Goal: Task Accomplishment & Management: Use online tool/utility

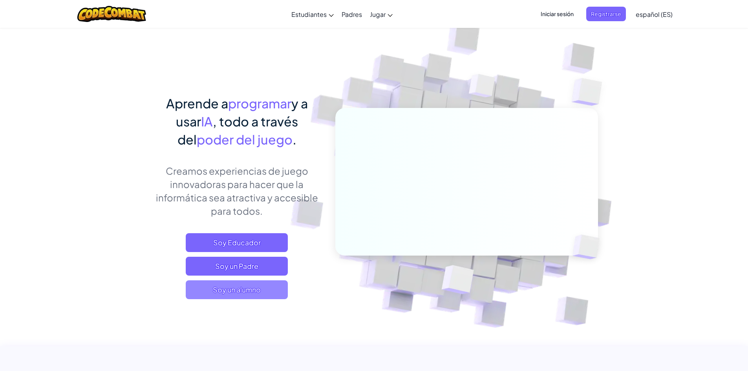
click at [235, 289] on span "Soy un alumno" at bounding box center [237, 289] width 102 height 19
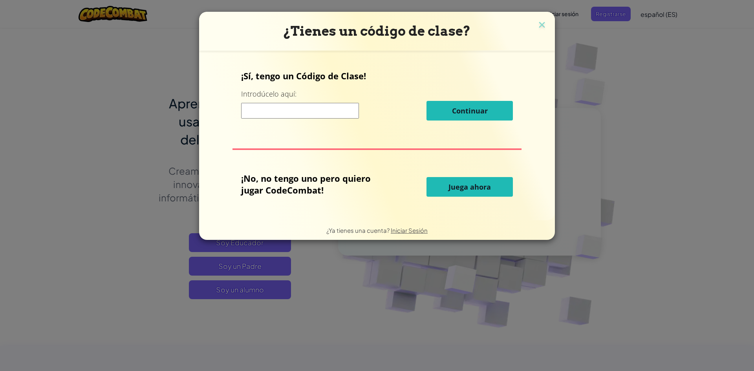
click at [441, 183] on button "Juega ahora" at bounding box center [470, 187] width 86 height 20
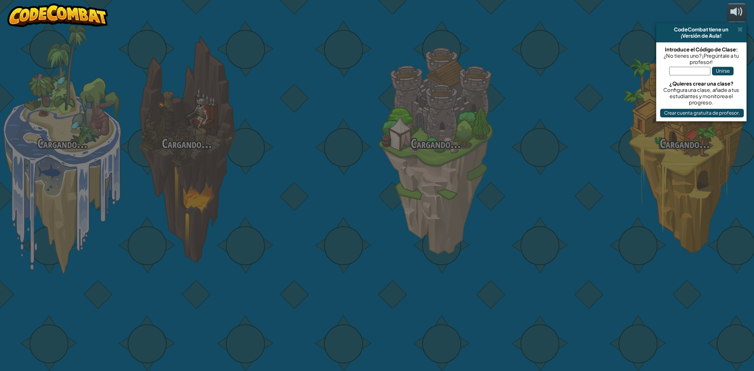
select select "es-ES"
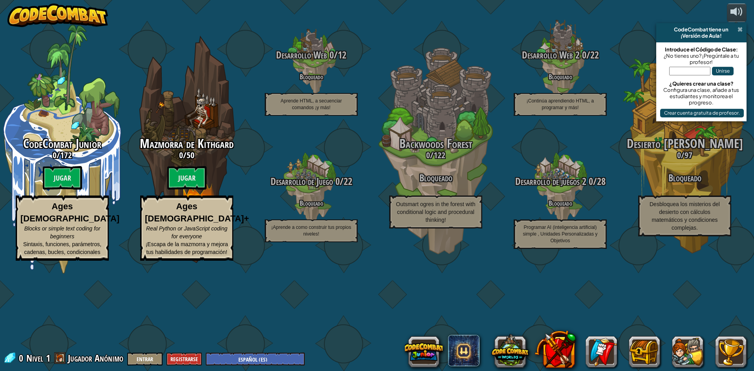
click at [741, 29] on span at bounding box center [740, 29] width 5 height 6
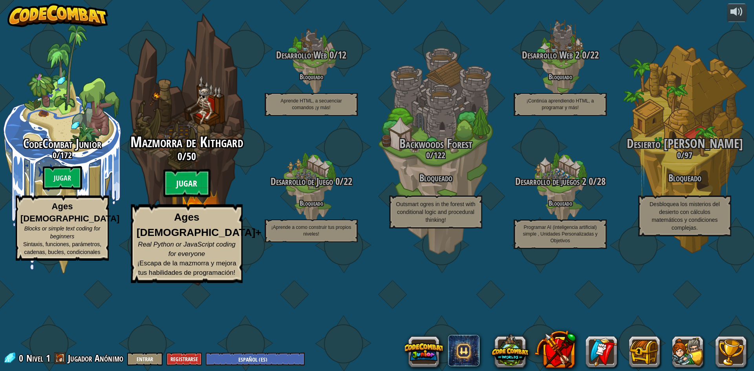
click at [188, 198] on btn "Jugar" at bounding box center [186, 183] width 47 height 28
select select "es-ES"
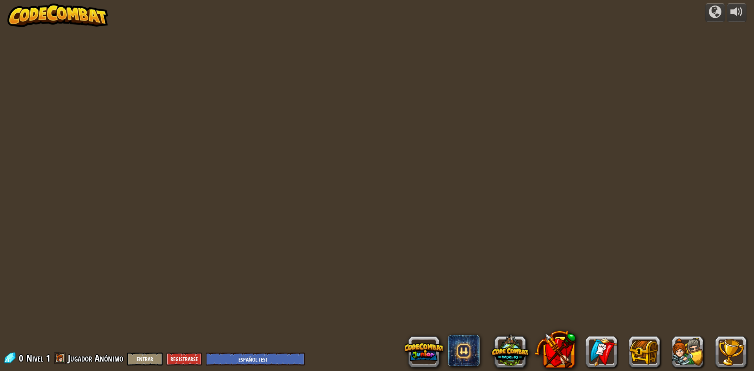
select select "es-ES"
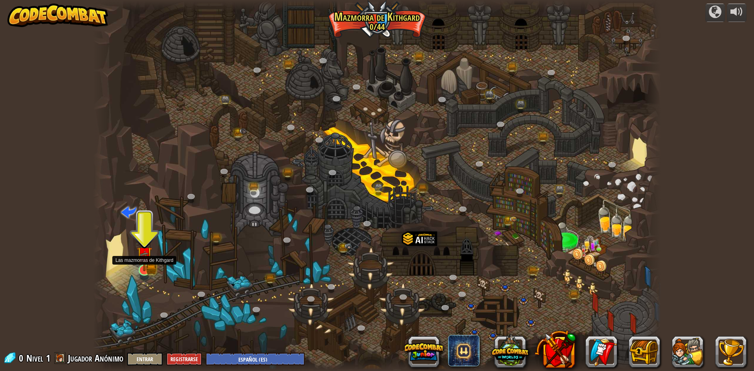
click at [151, 267] on img at bounding box center [144, 255] width 15 height 34
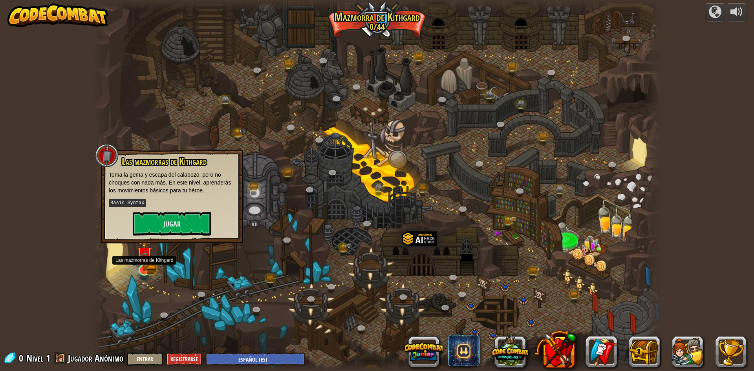
click at [150, 268] on div at bounding box center [144, 270] width 11 height 11
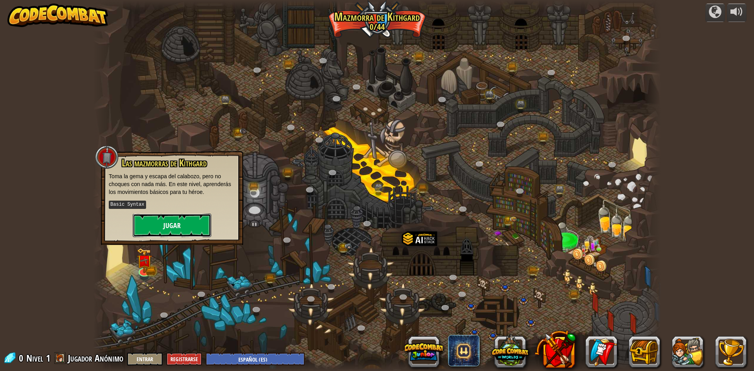
click at [165, 234] on button "Jugar" at bounding box center [172, 226] width 79 height 24
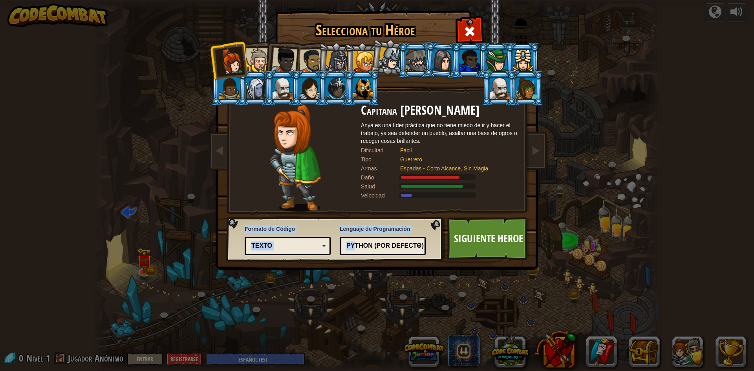
drag, startPoint x: 331, startPoint y: 247, endPoint x: 358, endPoint y: 248, distance: 26.3
click at [357, 248] on div "Formato de Código Texto Bloques y código Bloques Bloques (iconos) Texto Bloques…" at bounding box center [335, 239] width 212 height 40
click at [358, 247] on div "Python (Por defecto)" at bounding box center [380, 246] width 68 height 9
click at [333, 223] on div "Formato de Código Texto Bloques y código Bloques Bloques (iconos) Texto Bloques…" at bounding box center [335, 239] width 212 height 40
click at [281, 251] on div "Texto" at bounding box center [288, 246] width 76 height 12
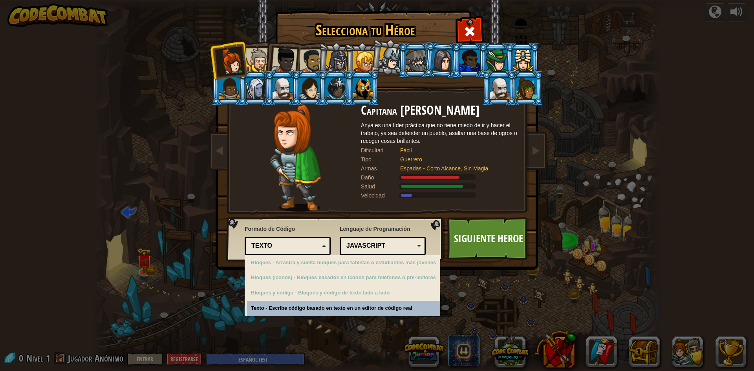
click at [339, 312] on div "Selecciona tu Héroe 0 Capitana [PERSON_NAME] Anya es una líder práctica que no …" at bounding box center [377, 185] width 754 height 371
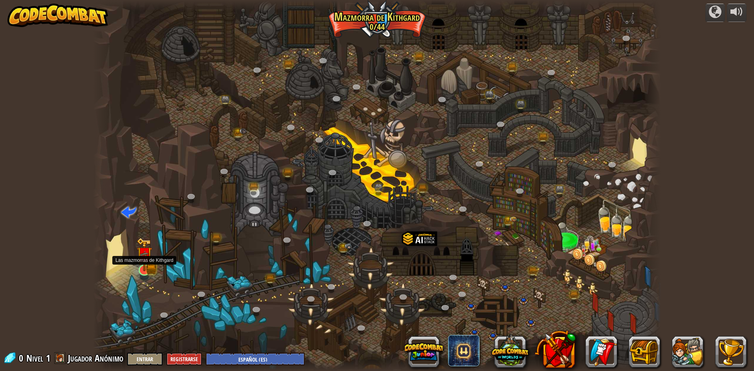
click at [148, 270] on img at bounding box center [144, 255] width 15 height 34
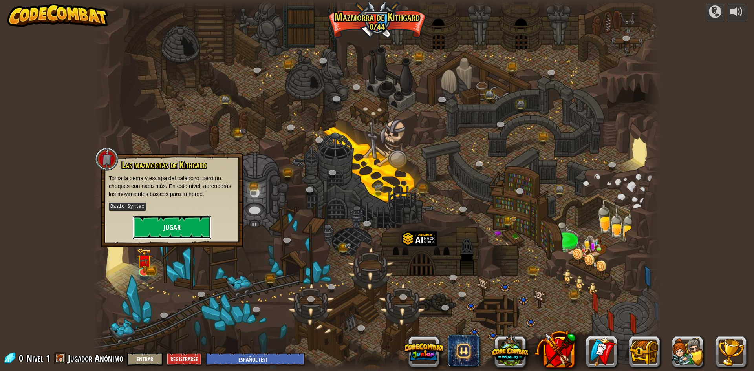
click at [179, 232] on button "Jugar" at bounding box center [172, 228] width 79 height 24
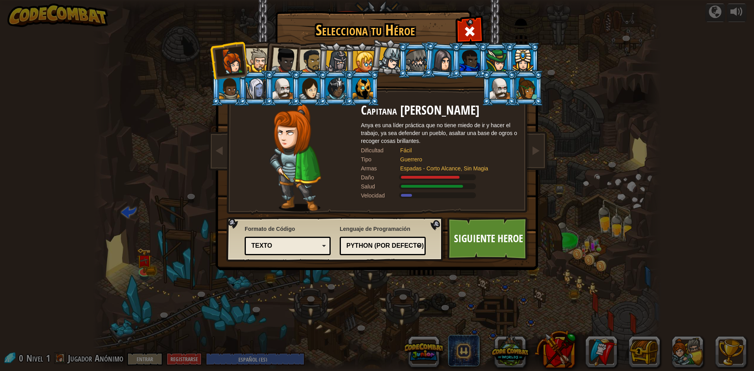
click at [389, 248] on div "Python (Por defecto)" at bounding box center [380, 246] width 68 height 9
click at [469, 240] on link "Siguiente Heroe" at bounding box center [488, 238] width 82 height 43
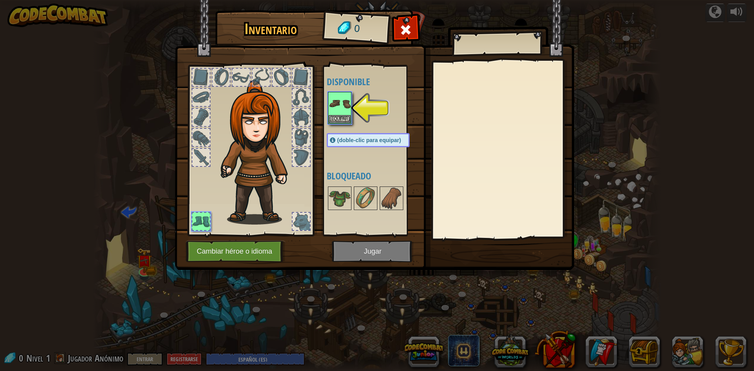
click at [358, 253] on img at bounding box center [374, 127] width 399 height 285
click at [341, 117] on button "Equipar" at bounding box center [340, 119] width 22 height 8
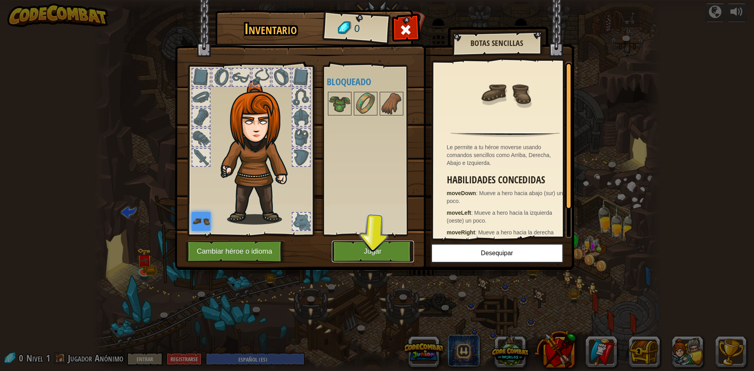
click at [361, 248] on button "Jugar" at bounding box center [373, 252] width 82 height 22
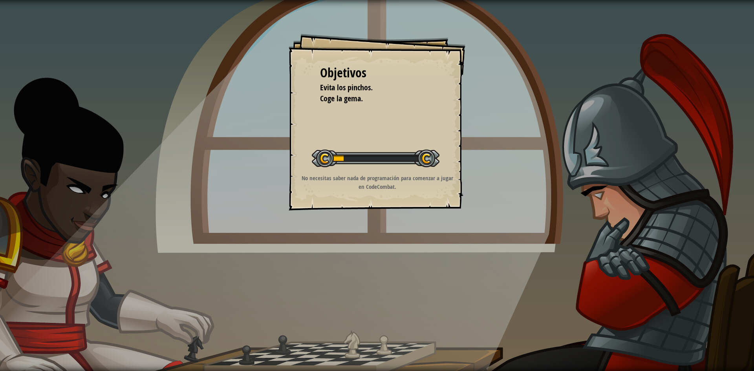
click at [346, 156] on div at bounding box center [376, 159] width 128 height 18
drag, startPoint x: 326, startPoint y: 154, endPoint x: 353, endPoint y: 163, distance: 28.8
click at [328, 156] on div at bounding box center [376, 159] width 128 height 18
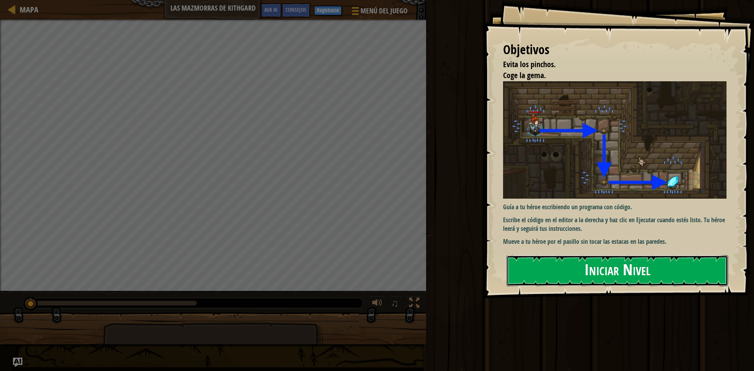
click at [527, 261] on button "Iniciar Nivel" at bounding box center [618, 270] width 222 height 31
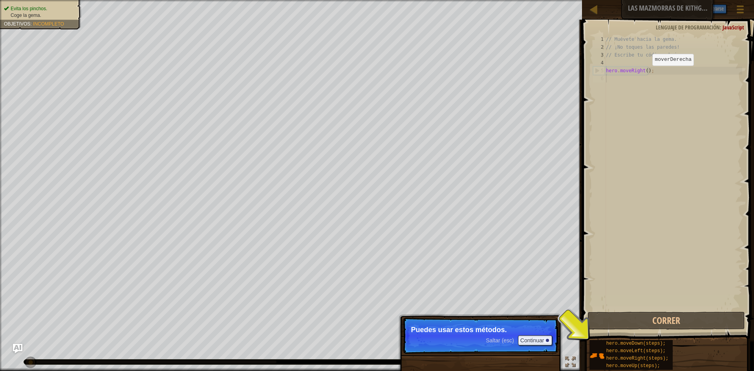
click at [646, 73] on div "// Muévete hacia la gema. // ¡No toques las paredes! // Escribe tu código abajo…" at bounding box center [673, 180] width 138 height 291
type textarea "hero.moveRight();"
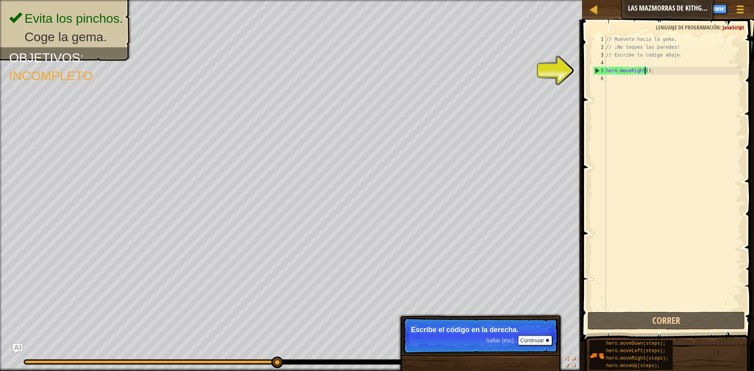
click at [637, 70] on div "// Muévete hacia la gema. // ¡No toques las paredes! // Escribe tu código abajo…" at bounding box center [673, 180] width 138 height 291
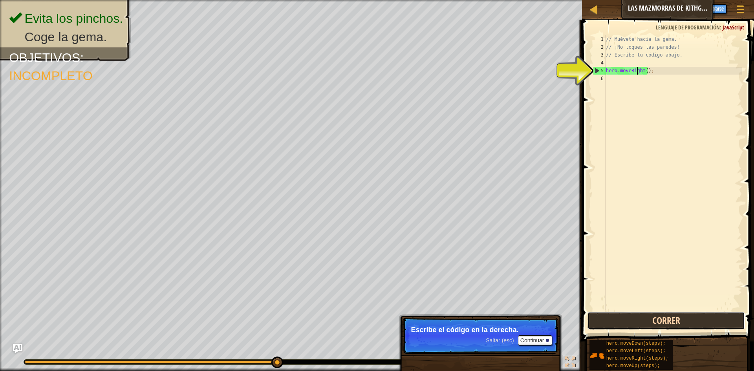
click at [647, 319] on button "Correr" at bounding box center [666, 321] width 157 height 18
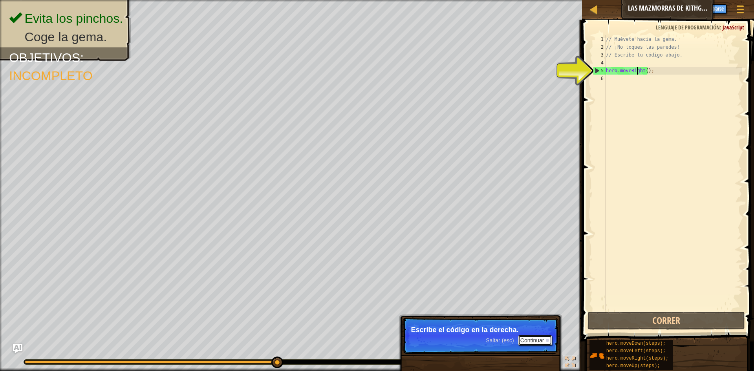
click at [532, 341] on button "Continuar" at bounding box center [535, 340] width 35 height 10
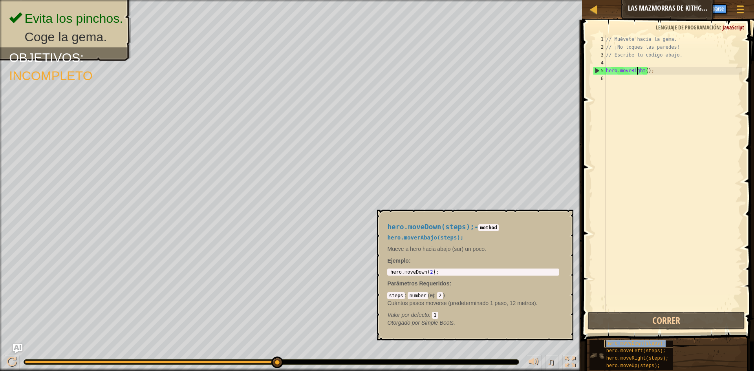
click at [644, 343] on span "hero.moveDown(steps);" at bounding box center [635, 343] width 59 height 5
click at [664, 73] on div "// Muévete hacia la gema. // ¡No toques las paredes! // Escribe tu código abajo…" at bounding box center [673, 180] width 138 height 291
type textarea "hero.moveDown(2);"
click at [467, 273] on div "hero . moveDown ( 2 ) ;" at bounding box center [473, 277] width 169 height 16
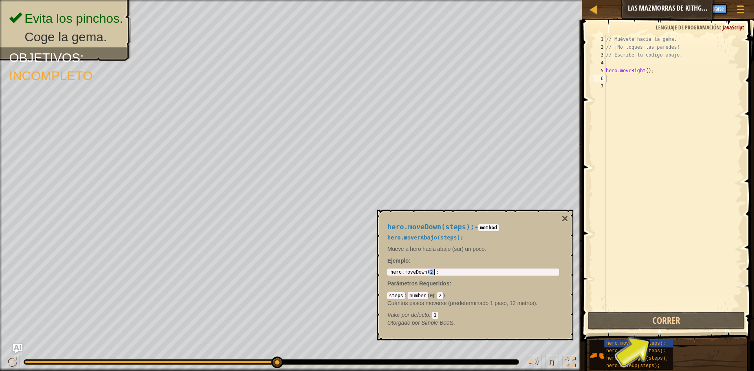
click at [467, 274] on div "hero . moveDown ( 2 ) ;" at bounding box center [473, 277] width 169 height 16
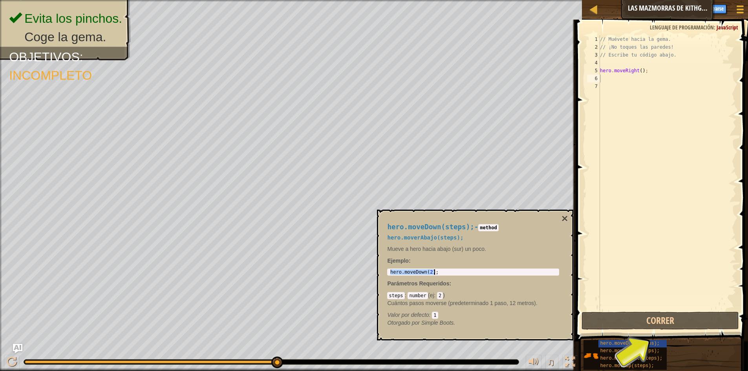
type textarea "hero.moveRight();"
click at [651, 73] on div "// Muévete hacia la gema. // ¡No toques las paredes! // Escribe tu código abajo…" at bounding box center [668, 180] width 138 height 291
paste textarea "hero.moveDown(2);"
click at [661, 311] on span at bounding box center [663, 169] width 178 height 345
click at [662, 315] on button "Correr" at bounding box center [660, 321] width 157 height 18
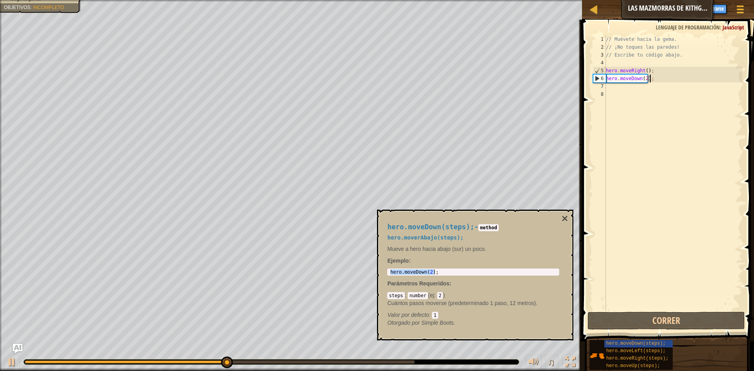
click at [569, 221] on div "hero.moveDown(steps); - method hero.moverAbajo(steps); Mueve a hero hacia abajo…" at bounding box center [475, 275] width 196 height 131
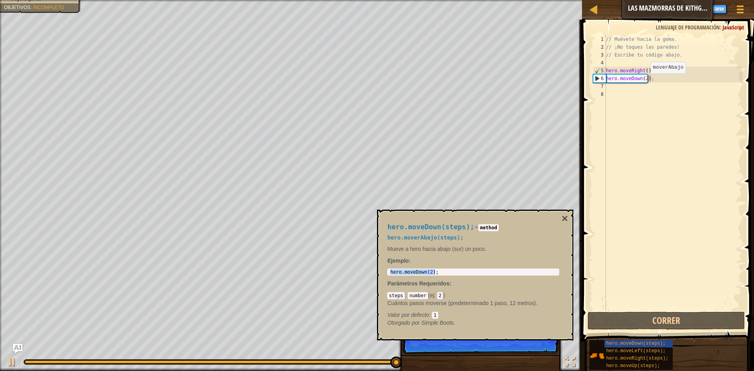
click at [644, 81] on div "// Muévete hacia la gema. // ¡No toques las paredes! // Escribe tu código abajo…" at bounding box center [673, 180] width 138 height 291
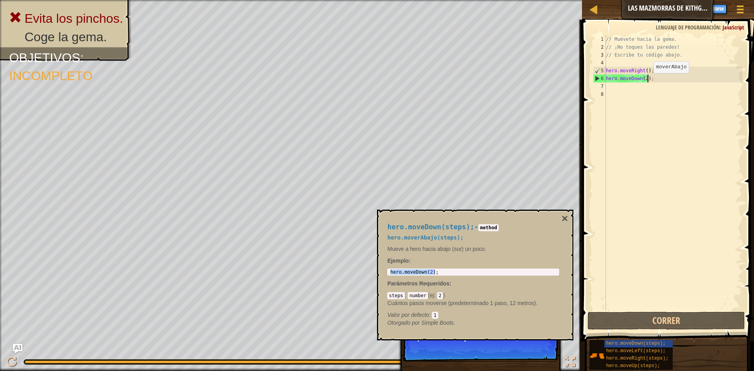
click at [647, 81] on div "// Muévete hacia la gema. // ¡No toques las paredes! // Escribe tu código abajo…" at bounding box center [673, 180] width 138 height 291
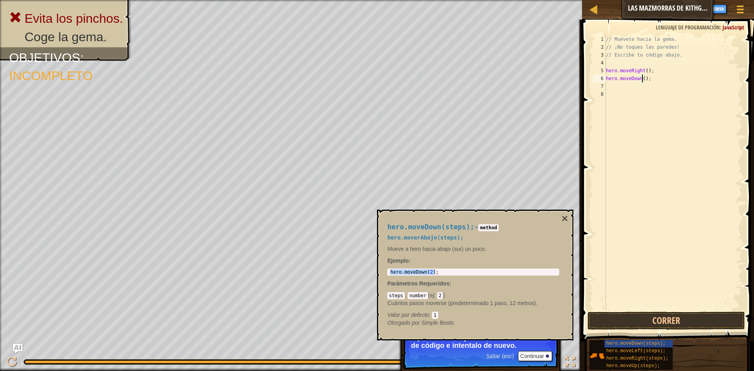
scroll to position [4, 3]
drag, startPoint x: 662, startPoint y: 65, endPoint x: 627, endPoint y: 69, distance: 34.8
click at [626, 69] on div "// Muévete hacia la gema. // ¡No toques las paredes! // Escribe tu código abajo…" at bounding box center [673, 180] width 138 height 291
click at [627, 69] on div "// Muévete hacia la gema. // ¡No toques las paredes! // Escribe tu código abajo…" at bounding box center [673, 172] width 138 height 275
type textarea "hero.moveRight();"
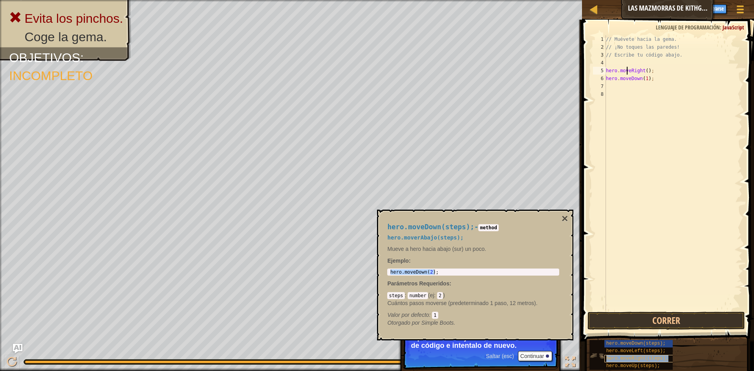
click at [649, 359] on span "hero.moveRight(steps);" at bounding box center [637, 358] width 62 height 5
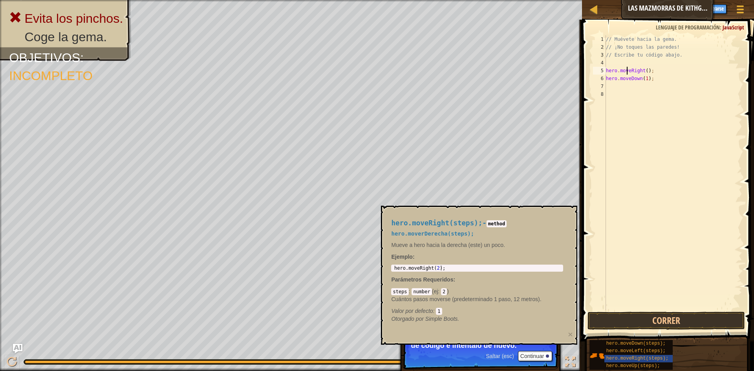
type textarea "hero.moveRight(2);"
click at [492, 270] on div "hero . moveRight ( 2 ) ;" at bounding box center [477, 274] width 169 height 16
click at [492, 269] on div "hero . moveRight ( 2 ) ;" at bounding box center [477, 274] width 169 height 16
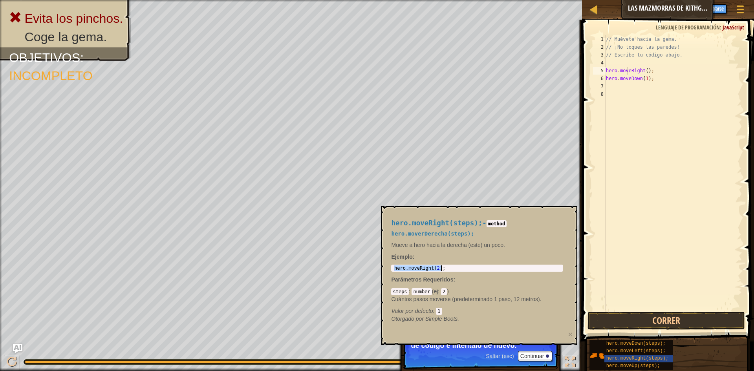
type textarea "hero.moveDown(1);"
click at [663, 78] on div "// Muévete hacia la gema. // ¡No toques las paredes! // Escribe tu código abajo…" at bounding box center [673, 180] width 138 height 291
paste textarea "hero.moveRight(2);"
type textarea "hero.moveRight(2);"
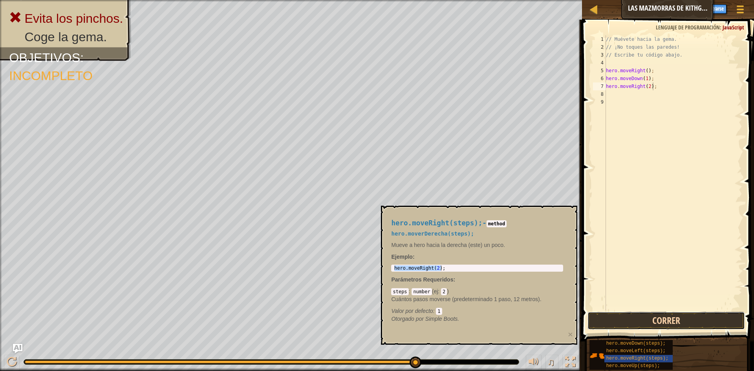
click at [670, 318] on button "Correr" at bounding box center [666, 321] width 157 height 18
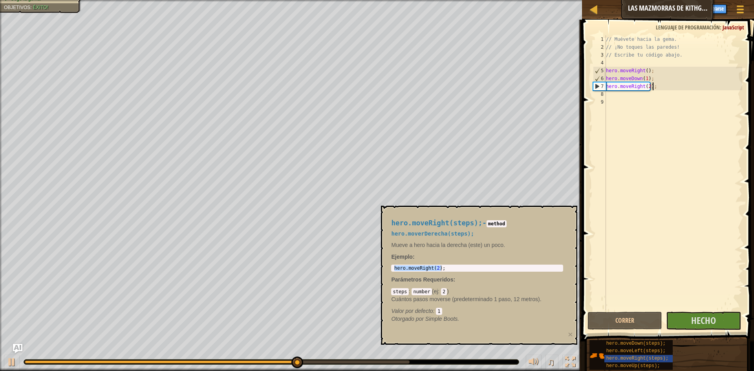
drag, startPoint x: 661, startPoint y: 232, endPoint x: 657, endPoint y: 234, distance: 4.2
click at [661, 232] on div "// Muévete hacia la gema. // ¡No toques las paredes! // Escribe tu código abajo…" at bounding box center [673, 180] width 138 height 291
click at [695, 361] on div "hero.moveDown(steps); hero.moveLeft(steps); hero.moveRight(steps); hero.moveUp(…" at bounding box center [668, 355] width 159 height 31
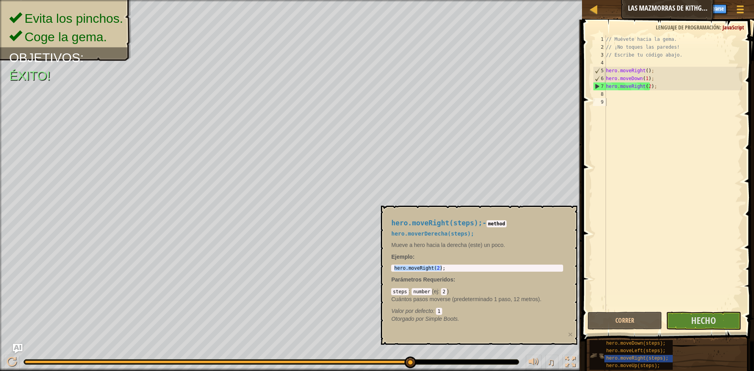
click at [599, 357] on img at bounding box center [597, 355] width 15 height 15
click at [685, 322] on button "Hecho" at bounding box center [703, 321] width 75 height 18
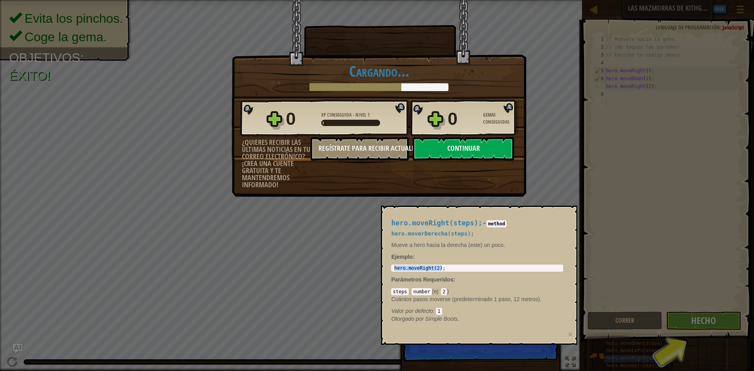
click at [675, 292] on div "Victoria × Bien hecho, tienes la fuerza para escapar de [GEOGRAPHIC_DATA]. Punt…" at bounding box center [377, 185] width 754 height 371
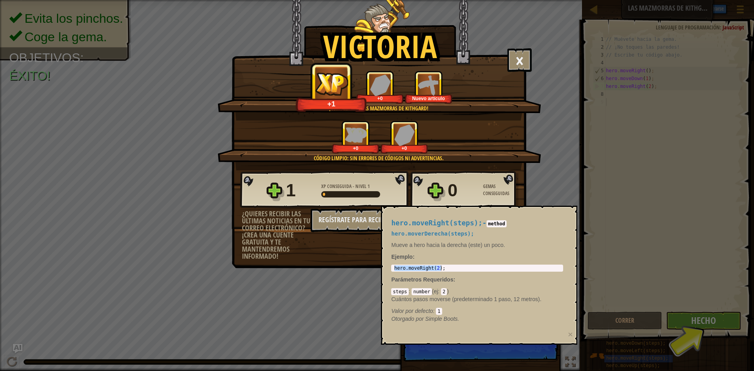
click at [709, 330] on div "Victoria × Bien hecho, tienes la fuerza para escapar de [GEOGRAPHIC_DATA]. Punt…" at bounding box center [377, 185] width 754 height 371
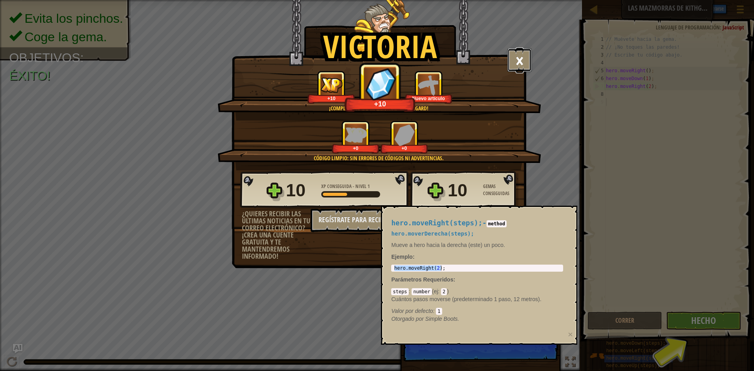
click at [525, 66] on button "×" at bounding box center [519, 60] width 24 height 24
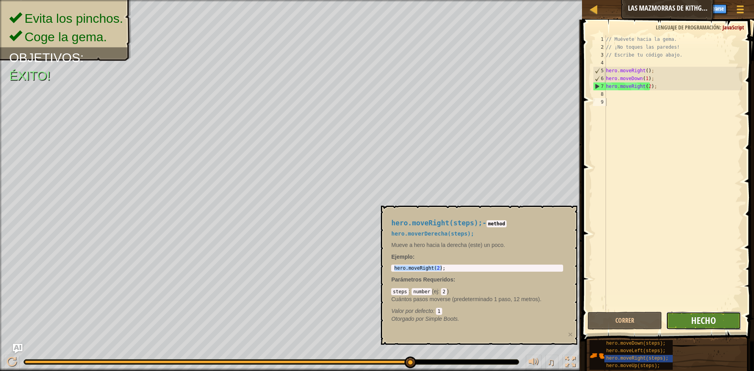
click at [711, 323] on span "Hecho" at bounding box center [703, 320] width 25 height 13
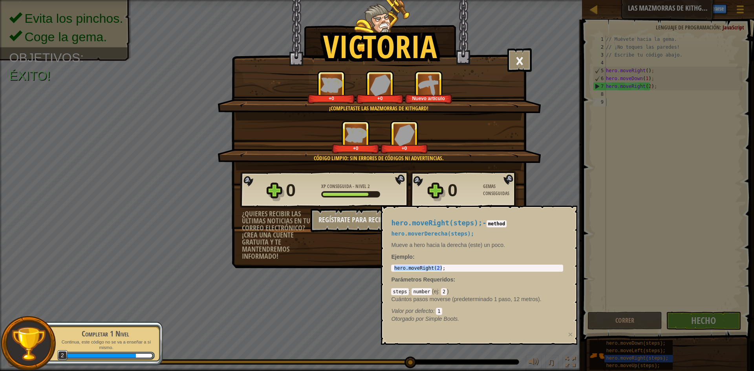
click at [542, 309] on div "Valor por defecto : 1" at bounding box center [477, 311] width 172 height 8
click at [467, 270] on div "hero . moveRight ( 2 ) ;" at bounding box center [477, 268] width 169 height 5
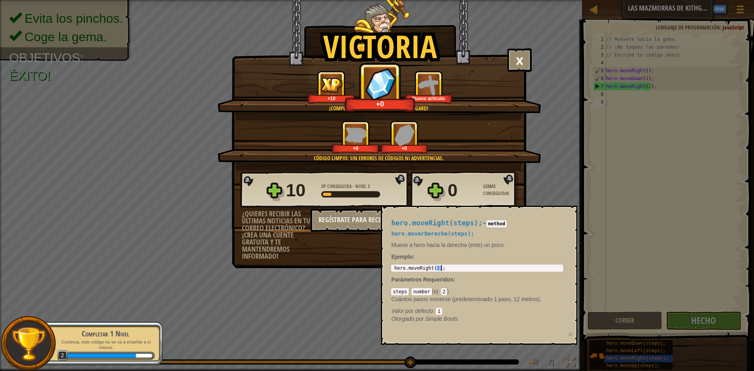
click at [467, 270] on div "hero . moveRight ( 2 ) ;" at bounding box center [477, 274] width 169 height 16
click at [507, 360] on div "Victoria × Bien hecho, tienes la fuerza para escapar de [GEOGRAPHIC_DATA]. Punt…" at bounding box center [377, 185] width 754 height 371
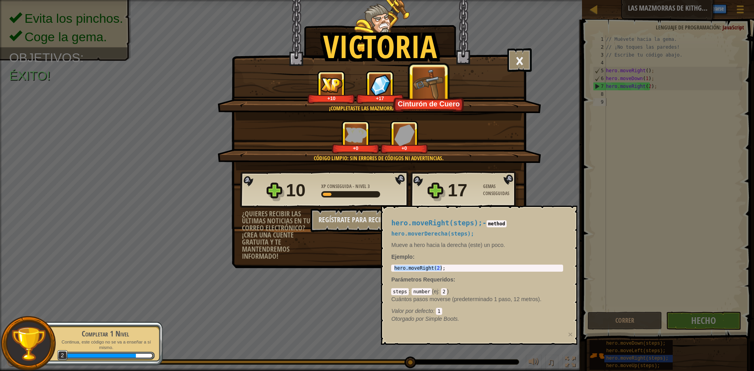
click at [527, 353] on div "Victoria × Bien hecho, tienes la fuerza para escapar de [GEOGRAPHIC_DATA]. Punt…" at bounding box center [377, 185] width 754 height 371
click at [583, 348] on div "Victoria × Bien hecho, tienes la fuerza para escapar de [GEOGRAPHIC_DATA]. Punt…" at bounding box center [377, 185] width 754 height 371
click at [613, 359] on div "Victoria × Bien hecho, tienes la fuerza para escapar de [GEOGRAPHIC_DATA]. Punt…" at bounding box center [377, 185] width 754 height 371
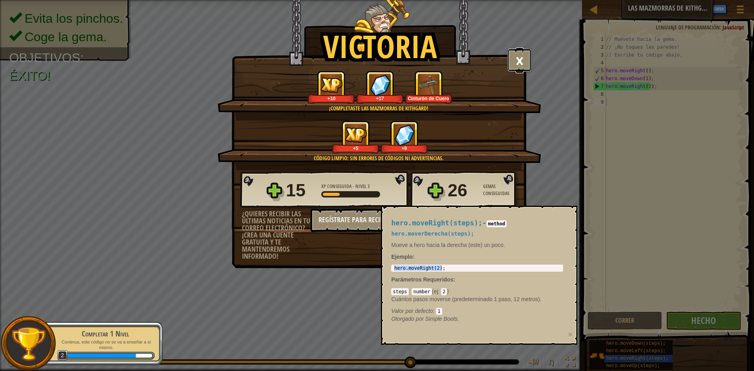
click at [524, 64] on button "×" at bounding box center [519, 60] width 24 height 24
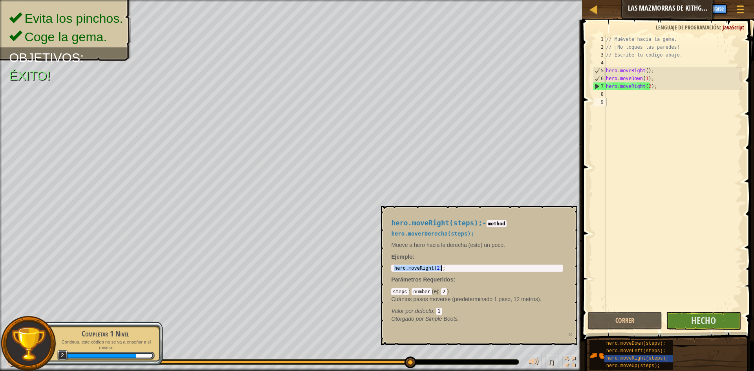
click at [449, 266] on div "hero . moveRight ( 2 ) ;" at bounding box center [477, 268] width 169 height 5
click at [438, 284] on div "hero.moveRight(steps); - method hero.moverDerecha(steps); Mueve a hero hacia la…" at bounding box center [477, 271] width 183 height 118
drag, startPoint x: 407, startPoint y: 322, endPoint x: 425, endPoint y: 342, distance: 27.0
click at [405, 332] on div "hero.moveRight(steps); - method hero.moverDerecha(steps); Mueve a hero hacia la…" at bounding box center [479, 275] width 196 height 139
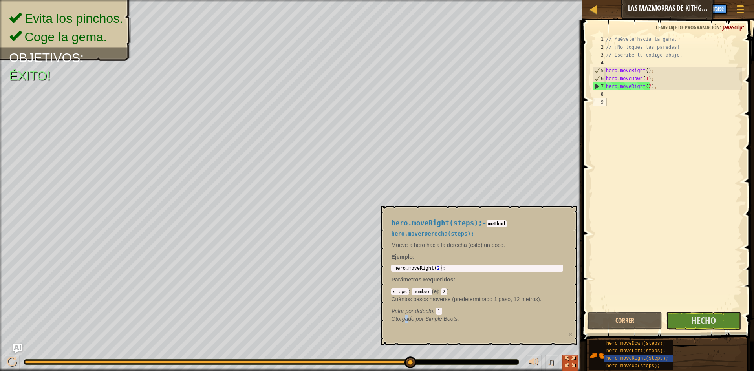
click at [572, 361] on div at bounding box center [570, 362] width 10 height 10
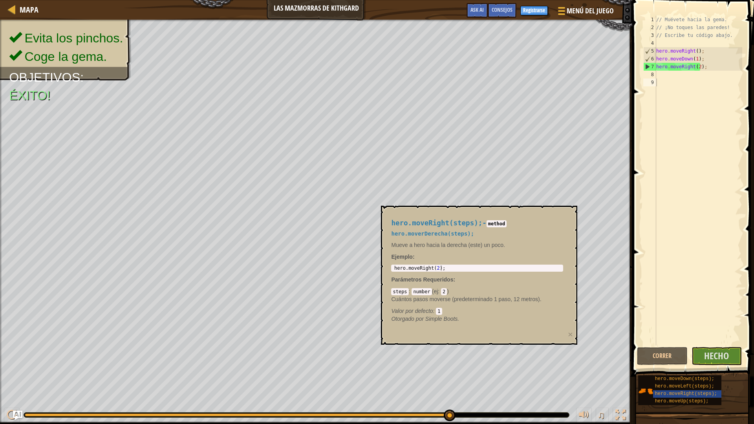
drag, startPoint x: 467, startPoint y: 272, endPoint x: 556, endPoint y: 312, distance: 97.2
click at [490, 281] on div "hero.moveRight(steps); - method hero.moverDerecha(steps); Mueve a hero hacia la…" at bounding box center [477, 271] width 183 height 118
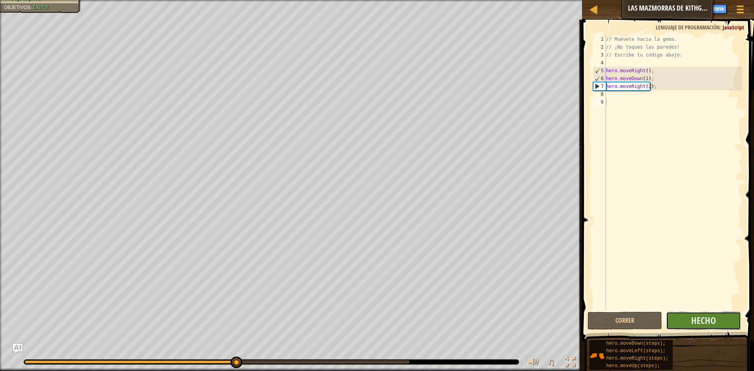
click at [723, 328] on button "Hecho" at bounding box center [703, 321] width 75 height 18
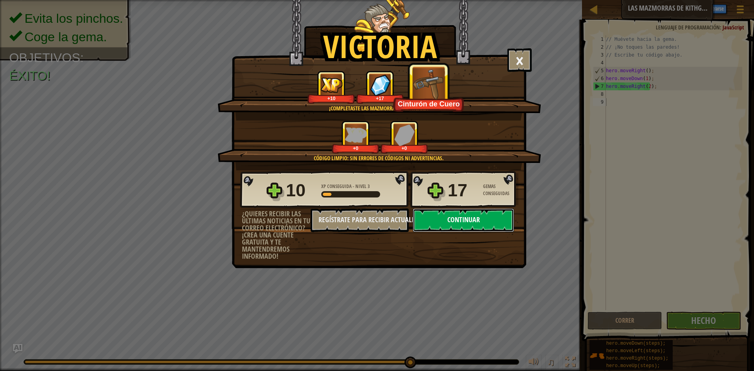
click at [481, 210] on button "Continuar" at bounding box center [463, 221] width 101 height 24
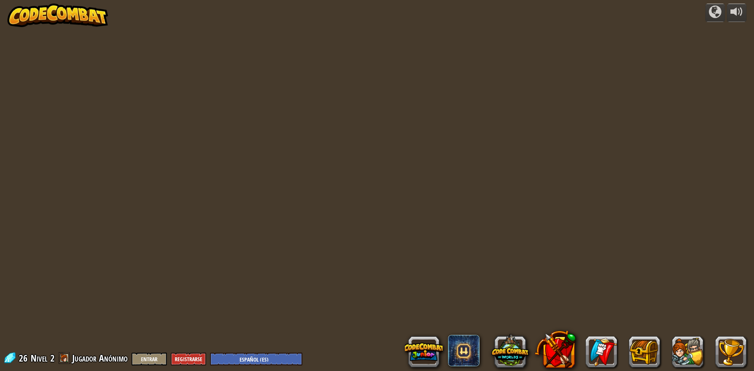
select select "es-ES"
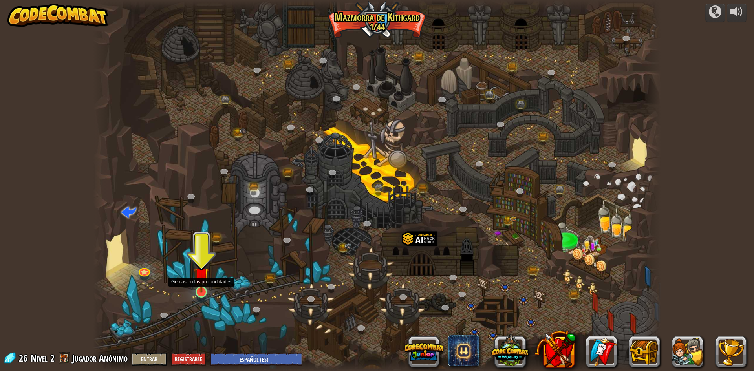
click at [201, 286] on img at bounding box center [201, 275] width 15 height 35
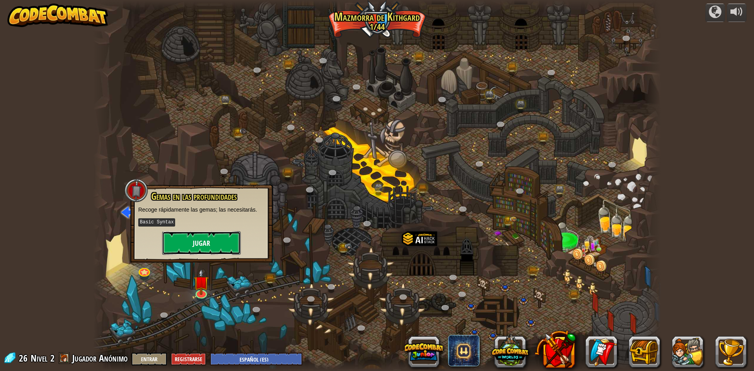
click at [211, 245] on button "Jugar" at bounding box center [201, 243] width 79 height 24
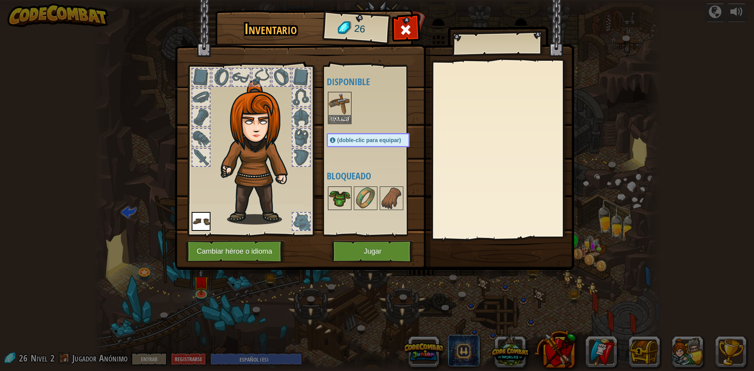
click at [329, 208] on img at bounding box center [340, 198] width 22 height 22
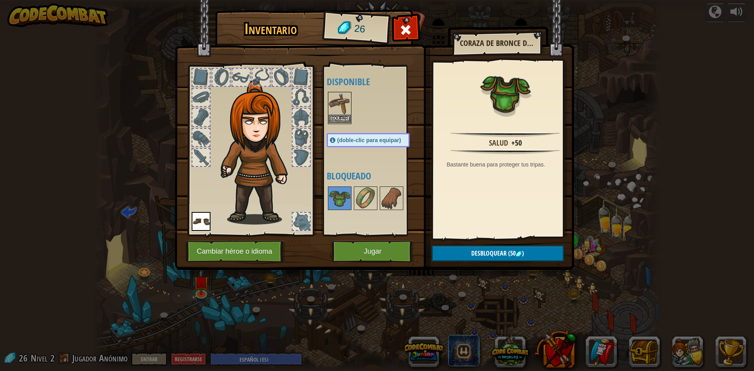
click at [338, 113] on img at bounding box center [340, 104] width 22 height 22
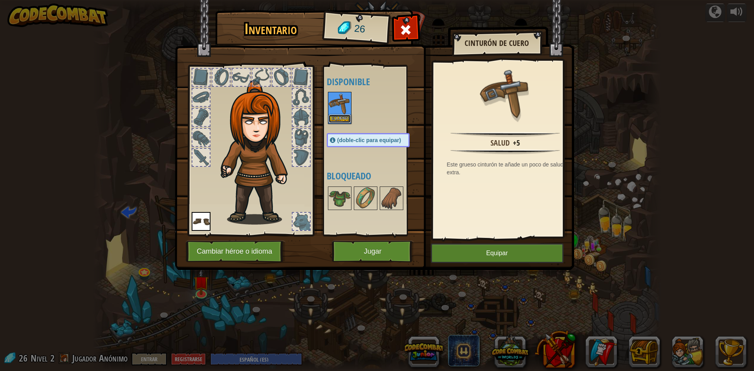
click at [336, 116] on button "Equipar" at bounding box center [340, 119] width 22 height 8
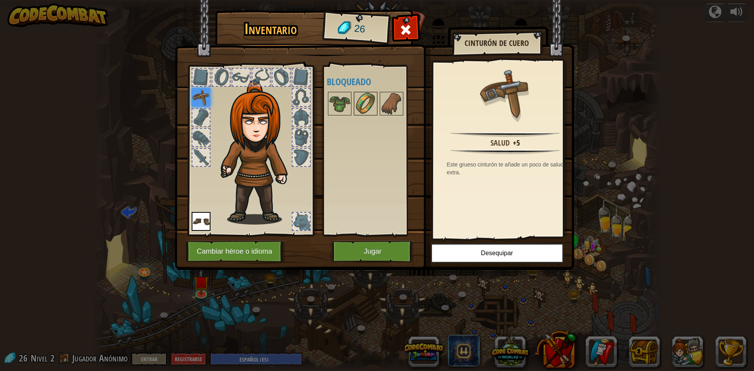
click at [367, 105] on img at bounding box center [366, 104] width 22 height 22
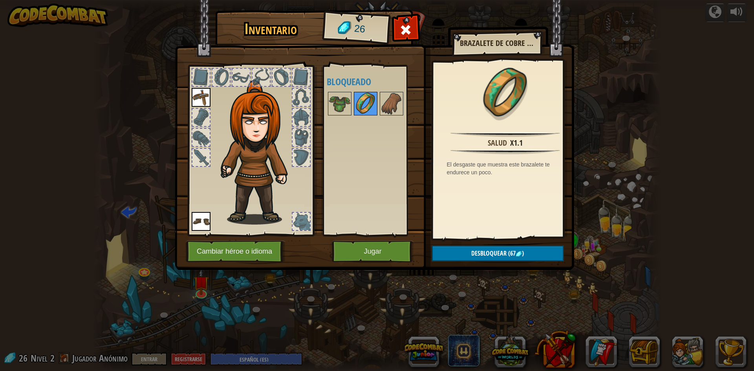
click at [367, 105] on img at bounding box center [366, 104] width 22 height 22
click at [340, 99] on img at bounding box center [340, 104] width 22 height 22
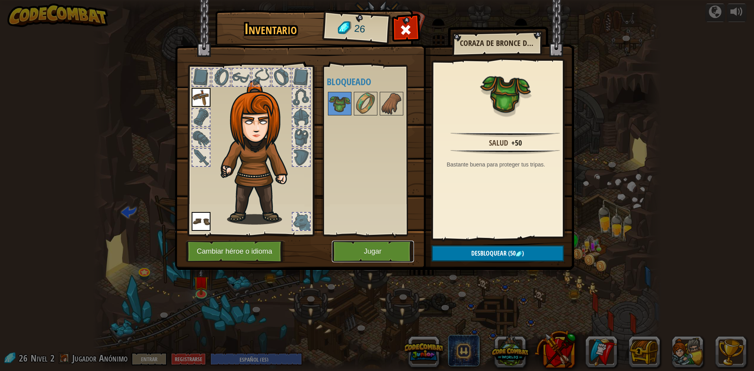
click at [377, 249] on button "Jugar" at bounding box center [373, 252] width 82 height 22
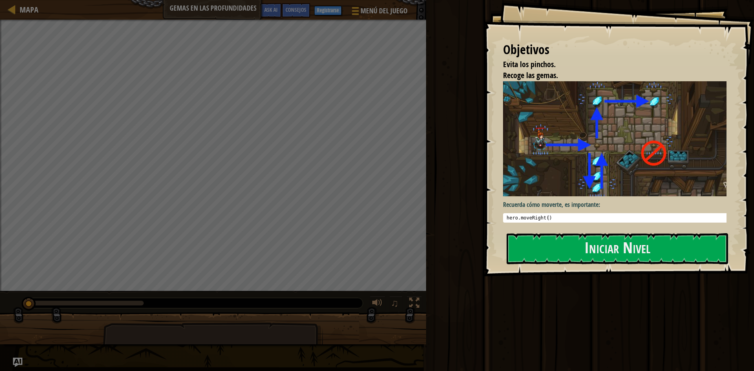
click at [546, 213] on pre "1 hero . moveRight ( ) הההההההההההההההההההההההההההההההההההההההההההההההההההההההה…" at bounding box center [617, 217] width 229 height 9
type textarea "hero.moveRight()"
click at [360, 207] on div "Objetivos Evita los pinchos. Recoge las gemas. Recuerda cómo moverte, es import…" at bounding box center [377, 185] width 754 height 371
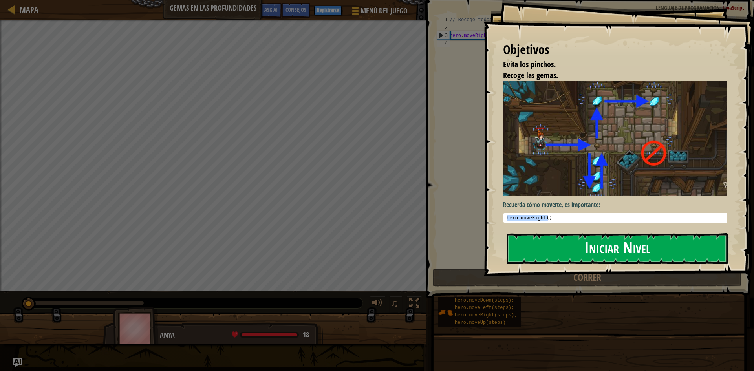
click at [571, 246] on button "Iniciar Nivel" at bounding box center [618, 248] width 222 height 31
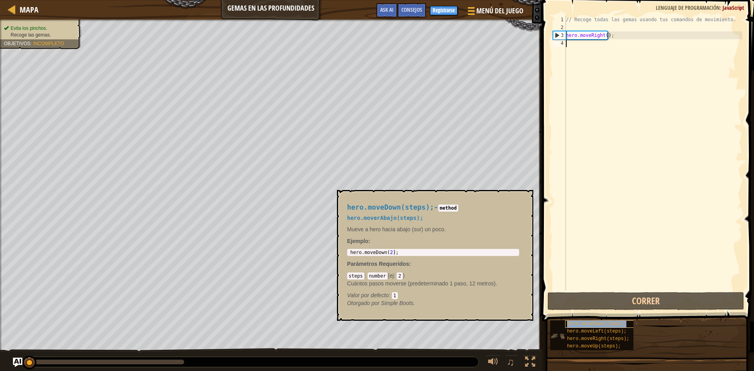
click at [604, 323] on span "hero.moveDown(steps);" at bounding box center [596, 323] width 59 height 5
click at [613, 35] on div "// Recoge todas las gemas usando tus comandos de movimiento. hero . moveRight (…" at bounding box center [653, 161] width 178 height 291
type textarea "hero.moveRight();"
paste textarea "hero.moveRight(2);"
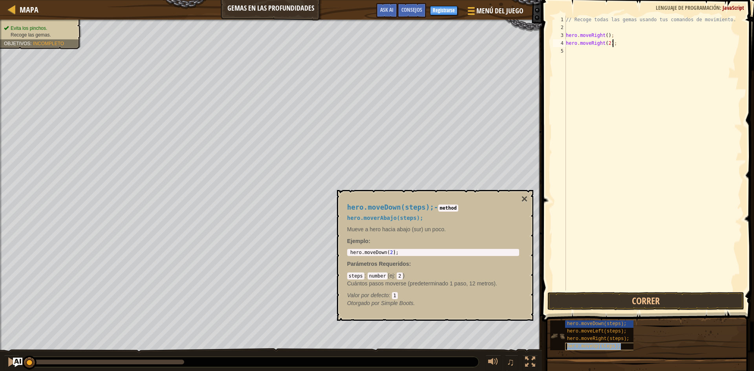
click at [582, 344] on span "hero.moveUp(steps);" at bounding box center [594, 346] width 54 height 5
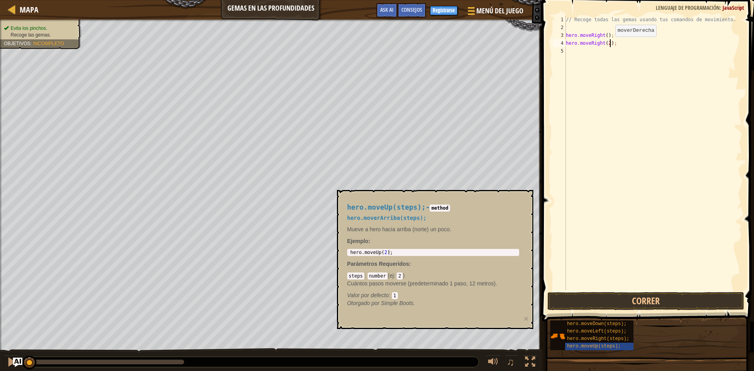
click at [609, 44] on div "// Recoge todas las gemas usando tus comandos de movimiento. hero . moveRight (…" at bounding box center [653, 161] width 178 height 291
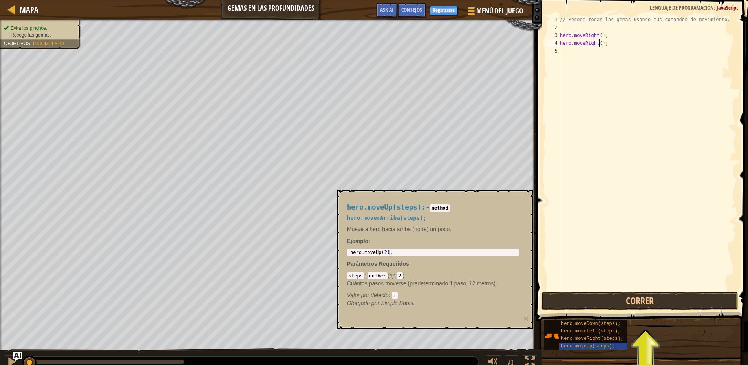
type textarea "hero.moveRight(1);"
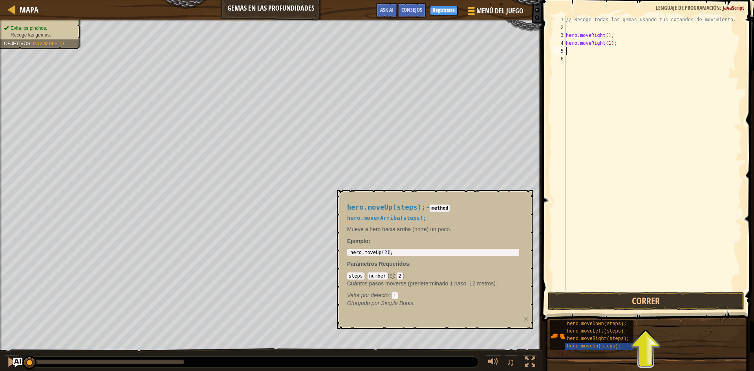
scroll to position [4, 0]
paste textarea "hero.moveRight(2);"
drag, startPoint x: 600, startPoint y: 49, endPoint x: 596, endPoint y: 51, distance: 4.6
click at [596, 51] on div "// Recoge todas las gemas usando tus comandos de movimiento. hero . moveRight (…" at bounding box center [653, 161] width 178 height 291
drag, startPoint x: 601, startPoint y: 50, endPoint x: 590, endPoint y: 53, distance: 11.3
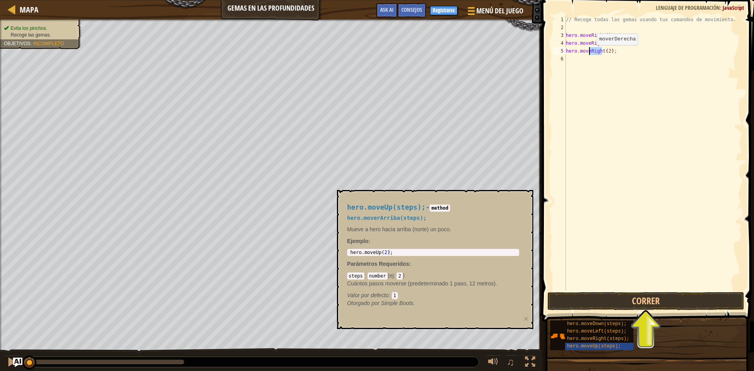
click at [590, 53] on div "// Recoge todas las gemas usando tus comandos de movimiento. hero . moveRight (…" at bounding box center [653, 161] width 178 height 291
drag, startPoint x: 618, startPoint y: 35, endPoint x: 563, endPoint y: 37, distance: 54.6
click at [566, 36] on div "hero.moveUp()(2); 1 2 3 4 5 6 // Recoge todas las gemas usando tus comandos de …" at bounding box center [646, 153] width 191 height 275
type textarea "hero.moveRight();"
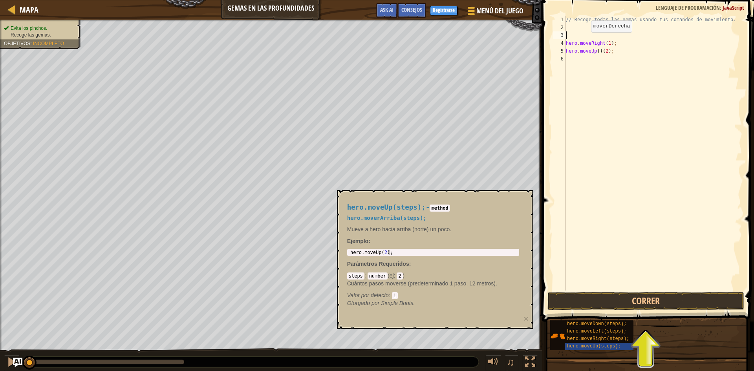
scroll to position [4, 0]
click at [603, 339] on span "hero.moveRight(steps);" at bounding box center [598, 338] width 62 height 5
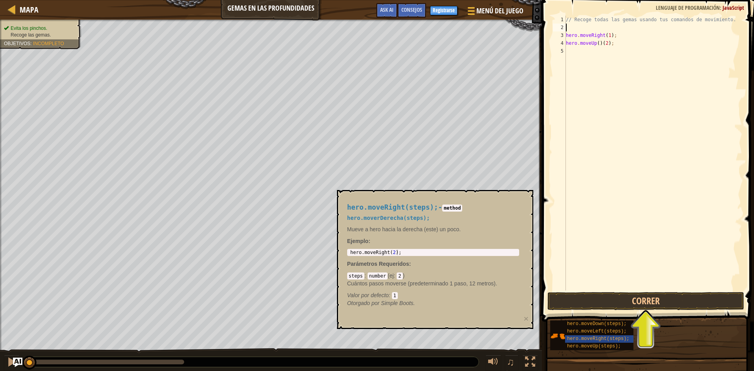
click at [620, 44] on div "// Recoge todas las gemas usando tus comandos de movimiento. hero . moveRight (…" at bounding box center [653, 161] width 178 height 291
type textarea "hero.moveUp()(2);"
paste textarea "hero.moveRight(2);"
click at [608, 51] on div "// Recoge todas las gemas usando tus comandos de movimiento. hero . moveRight (…" at bounding box center [653, 161] width 178 height 291
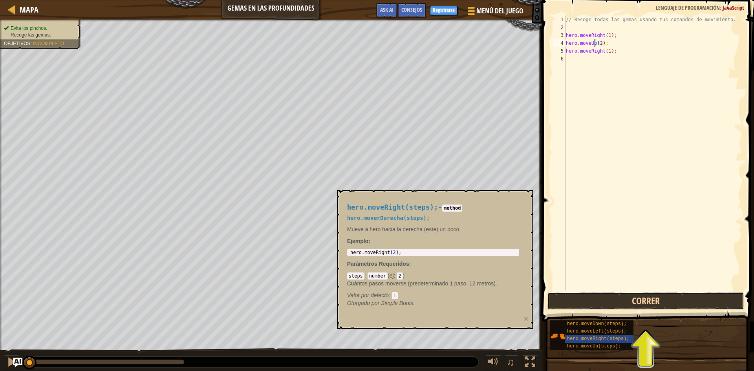
click at [667, 300] on button "Correr" at bounding box center [646, 301] width 197 height 18
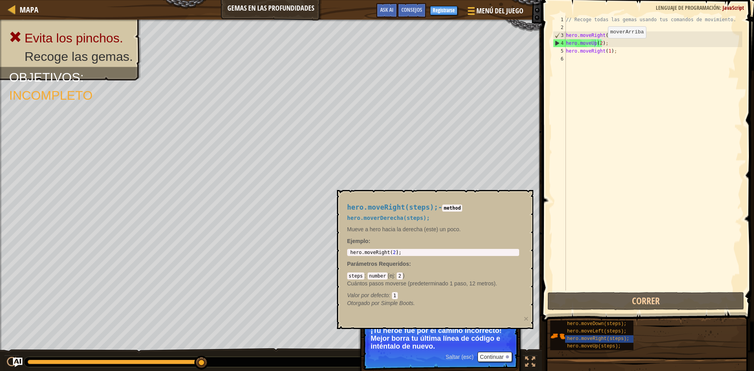
click at [601, 46] on div "// Recoge todas las gemas usando tus comandos de movimiento. hero . moveRight (…" at bounding box center [653, 161] width 178 height 291
click at [601, 44] on div "// Recoge todas las gemas usando tus comandos de movimiento. hero . moveRight (…" at bounding box center [653, 161] width 178 height 291
type textarea "hero.moveUp(1);"
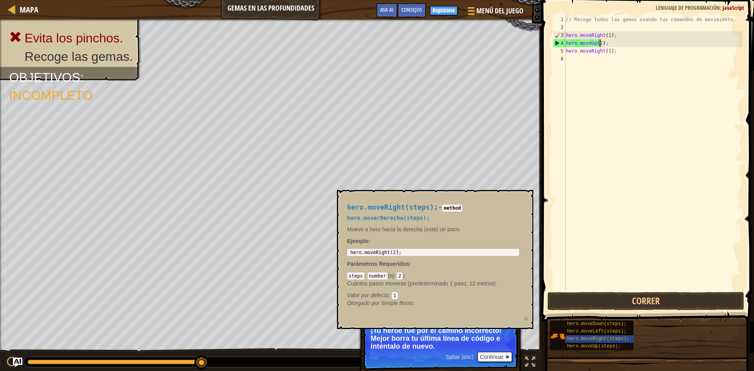
scroll to position [4, 0]
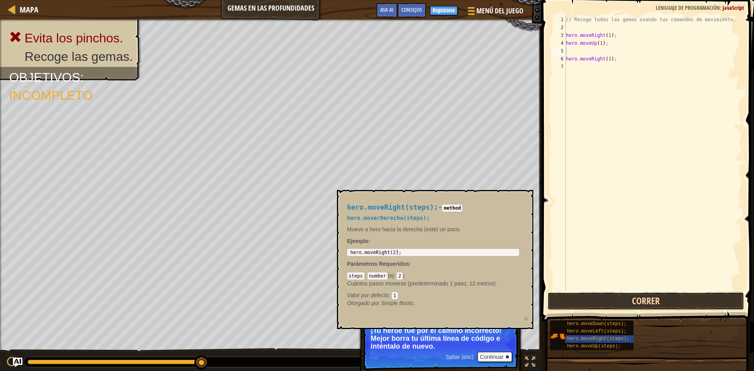
click at [642, 300] on button "Correr" at bounding box center [646, 301] width 197 height 18
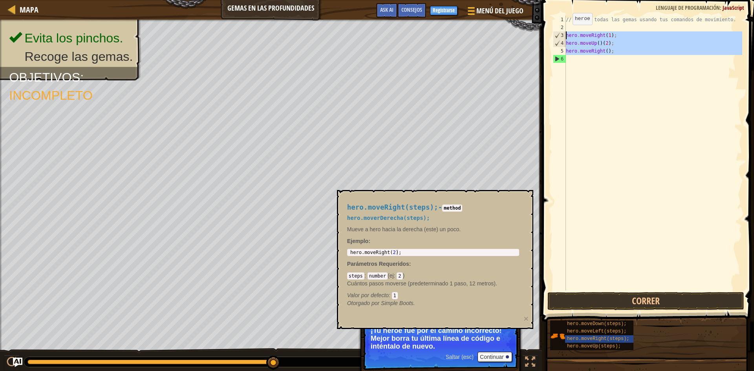
drag, startPoint x: 627, startPoint y: 60, endPoint x: 566, endPoint y: 33, distance: 67.0
click at [566, 33] on div "// Recoge todas las gemas usando tus comandos de movimiento. hero . moveRight (…" at bounding box center [653, 161] width 178 height 291
type textarea "hero.moveRight(1); hero.moveUp()(2);"
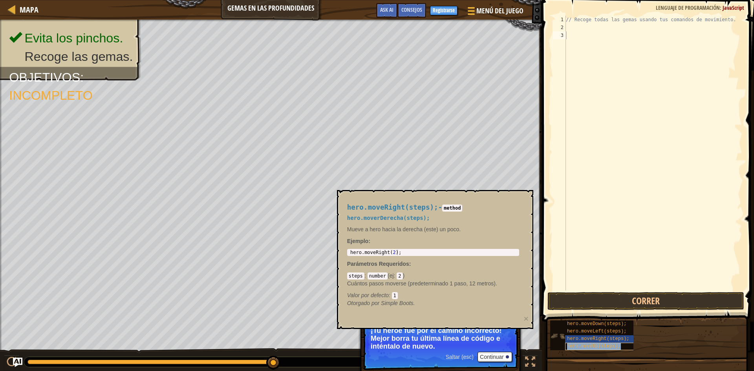
click at [592, 346] on span "hero.moveUp(steps);" at bounding box center [594, 346] width 54 height 5
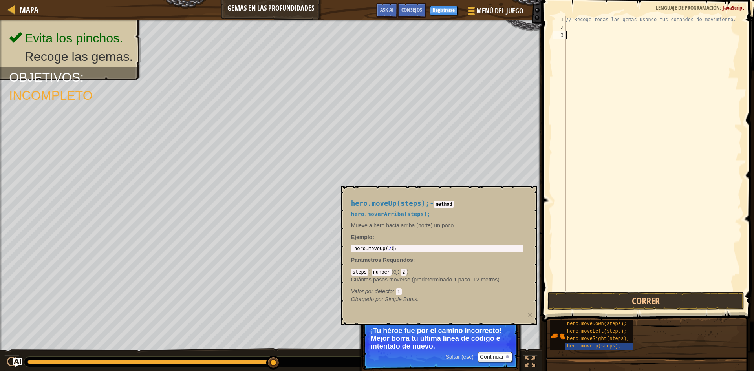
click at [605, 46] on div "// Recoge todas las gemas usando tus comandos de movimiento." at bounding box center [653, 161] width 178 height 291
paste textarea "hero.moveRight(2);"
drag, startPoint x: 655, startPoint y: 31, endPoint x: 622, endPoint y: 37, distance: 33.7
click at [622, 37] on div "// Recoge todas las gemas usando tus comandos de movimiento. hero . moveRight (…" at bounding box center [653, 161] width 178 height 291
type textarea "hero.moveRight(2);hero.moveUp()"
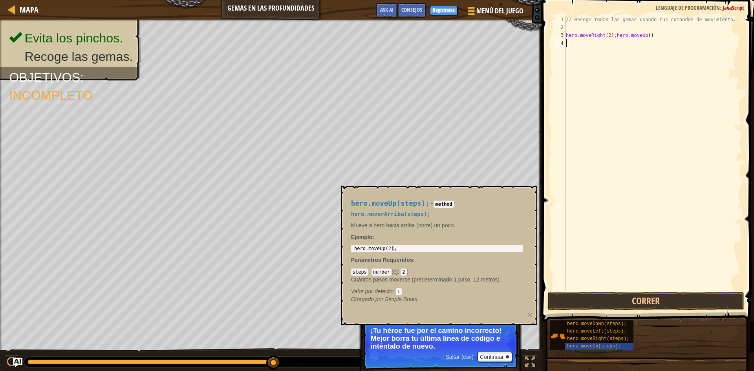
click at [666, 46] on div "// Recoge todas las gemas usando tus comandos de movimiento. hero . moveRight (…" at bounding box center [653, 161] width 178 height 291
drag, startPoint x: 663, startPoint y: 38, endPoint x: 564, endPoint y: 33, distance: 99.5
click at [564, 33] on div "1 2 3 4 // Recoge todas las gemas usando tus comandos de movimiento. hero . mov…" at bounding box center [646, 153] width 191 height 275
type textarea "hero.moveRight(2);hero.moveUp()"
click at [599, 322] on span "hero.moveDown(steps);" at bounding box center [596, 323] width 59 height 5
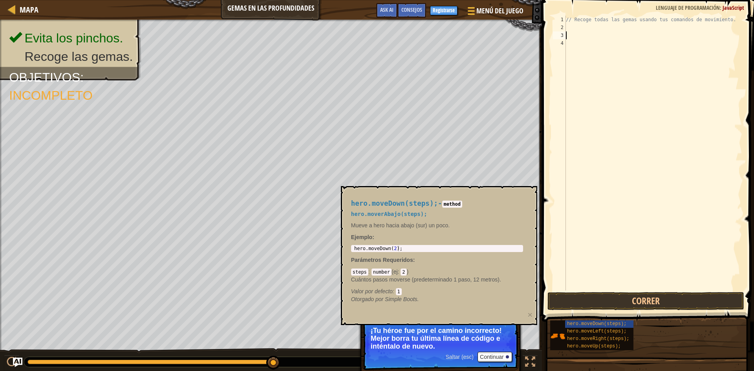
type textarea "hero.moveDown(2);"
click at [392, 249] on div "hero . moveDown ( 2 ) ;" at bounding box center [437, 254] width 169 height 16
click at [582, 31] on div "// Recoge todas las gemas usando tus comandos de movimiento." at bounding box center [653, 161] width 178 height 291
paste textarea "hero.moveRight(2);"
type textarea "hero.moveRight(2);"
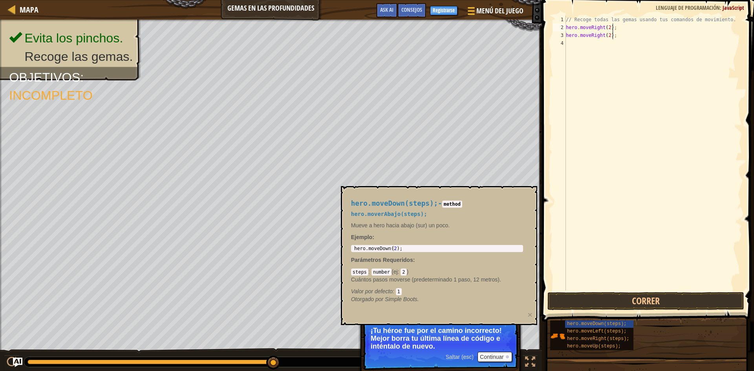
type textarea "hero.moveRight(2);"
drag, startPoint x: 616, startPoint y: 38, endPoint x: 566, endPoint y: 36, distance: 50.3
click at [566, 36] on div "// Recoge todas las gemas usando tus comandos de movimiento. hero . moveRight (…" at bounding box center [653, 161] width 178 height 291
click at [607, 30] on div "// Recoge todas las gemas usando tus comandos de movimiento. hero . moveRight (…" at bounding box center [653, 161] width 178 height 291
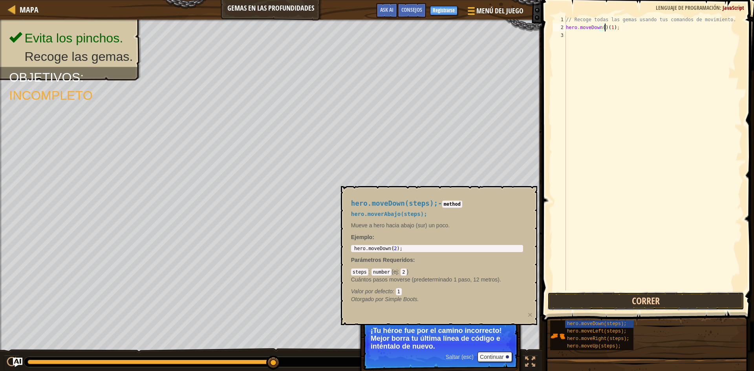
click at [613, 308] on button "Correr" at bounding box center [646, 301] width 197 height 18
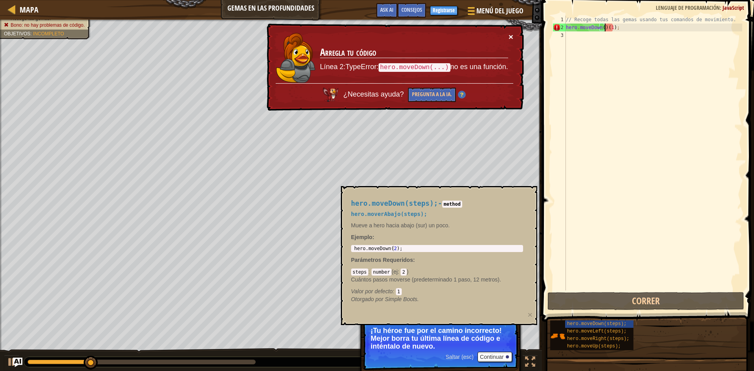
click at [511, 38] on button "×" at bounding box center [511, 37] width 5 height 8
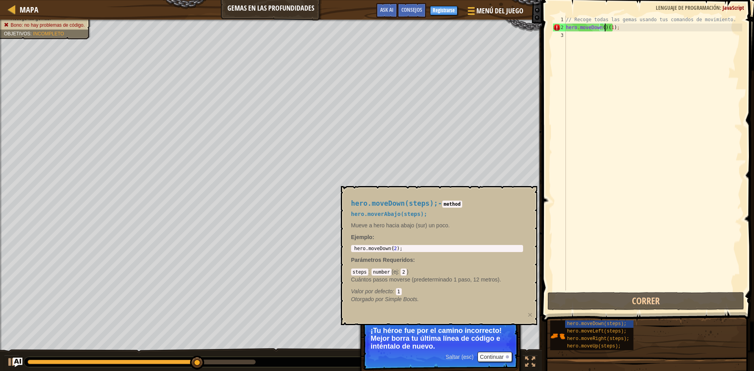
type textarea "hero.moveD(1);"
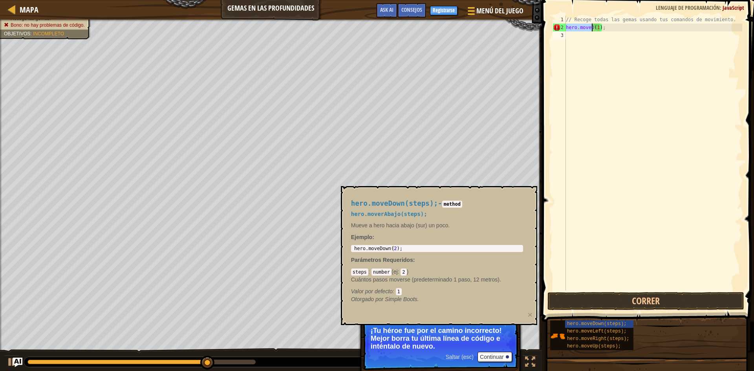
click at [618, 57] on div "// Recoge todas las gemas usando tus comandos de movimiento. hero . moveD ( 1 )…" at bounding box center [653, 161] width 178 height 291
drag, startPoint x: 622, startPoint y: 23, endPoint x: 623, endPoint y: 30, distance: 6.7
click at [621, 25] on div "// Recoge todas las gemas usando tus comandos de movimiento. hero . moveDw ( 1 …" at bounding box center [653, 161] width 178 height 291
click at [623, 30] on div "// Recoge todas las gemas usando tus comandos de movimiento. hero . moveDw ( 1 …" at bounding box center [653, 153] width 178 height 275
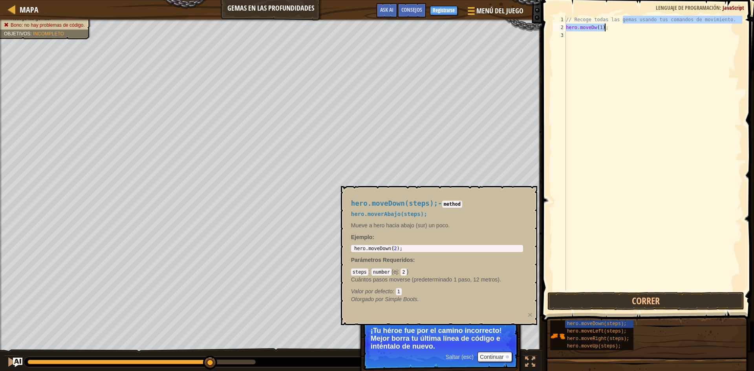
type textarea "hero.moveDw(1);"
drag, startPoint x: 577, startPoint y: 28, endPoint x: 563, endPoint y: 27, distance: 13.8
click at [563, 27] on div "hero.moveDw(1); 1 2 3 // Recoge todas las gemas usando tus comandos de movimien…" at bounding box center [646, 153] width 191 height 275
click at [604, 339] on span "hero.moveRight(steps);" at bounding box center [598, 338] width 62 height 5
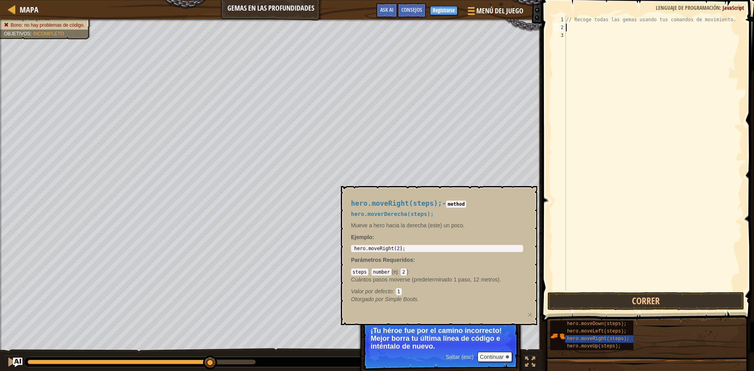
type textarea "hero.moveRight(2);"
click at [304, 0] on body "Mapa Gemas en las profundidades Menú del Juego Hecho Registrarse Consejos Ask A…" at bounding box center [377, 0] width 754 height 0
click at [587, 33] on div "// Recoge todas las gemas usando tus comandos de movimiento." at bounding box center [653, 161] width 178 height 291
paste textarea "hero.moveRight(2);"
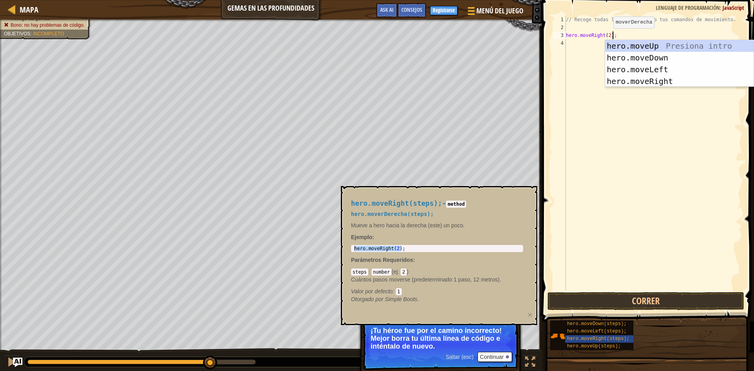
click at [607, 36] on div "// Recoge todas las gemas usando tus comandos de movimiento. hero . moveRight (…" at bounding box center [653, 161] width 178 height 291
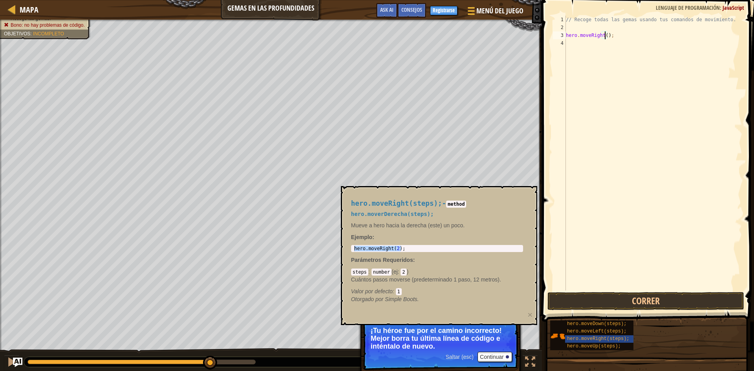
scroll to position [4, 3]
type textarea "hero.moveRight(1);"
click at [619, 293] on button "Correr" at bounding box center [646, 301] width 197 height 18
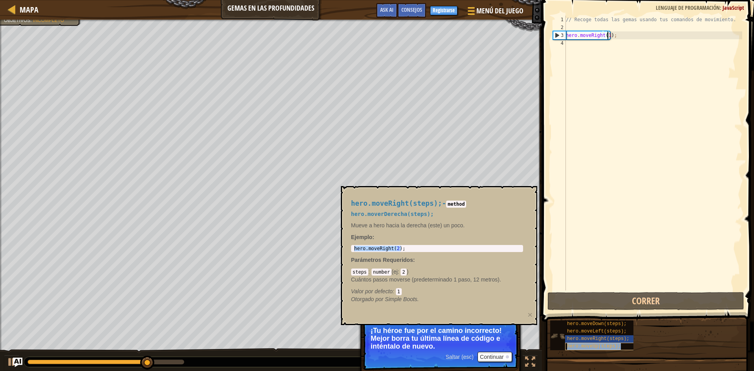
click at [600, 348] on span "hero.moveUp(steps);" at bounding box center [594, 346] width 54 height 5
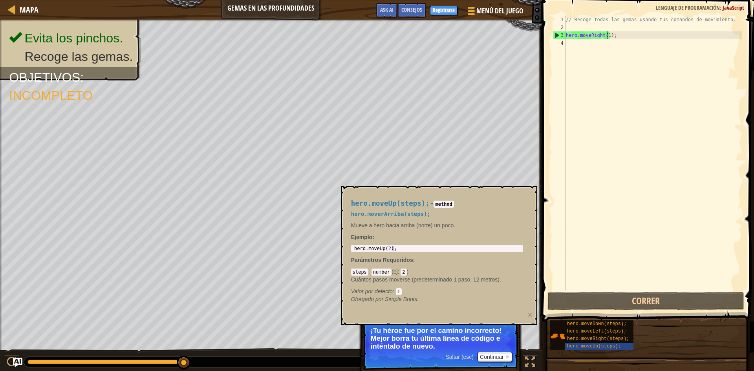
type textarea "hero.moveUp(2);"
drag, startPoint x: 402, startPoint y: 250, endPoint x: 380, endPoint y: 251, distance: 22.1
click at [379, 252] on div "hero.moveUp(2); 1 hero . moveUp ( 2 ) ; ההההההההההההההההההההההההההההההההההההההה…" at bounding box center [437, 248] width 172 height 7
click at [382, 251] on div "hero.moveUp(2); 1 hero . moveUp ( 2 ) ; ההההההההההההההההההההההההההההההההההההההה…" at bounding box center [437, 248] width 172 height 7
drag, startPoint x: 397, startPoint y: 247, endPoint x: 345, endPoint y: 248, distance: 51.8
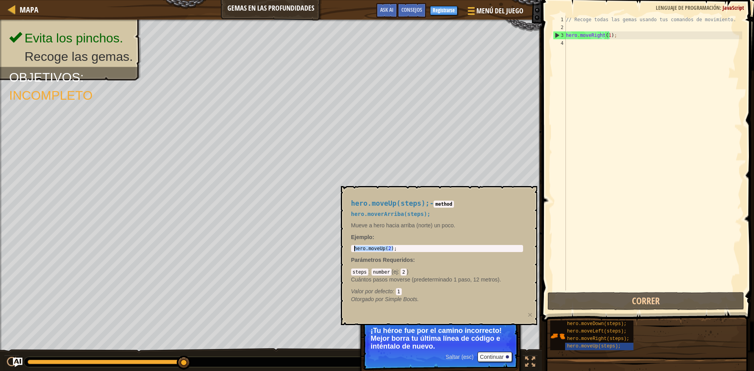
click at [345, 248] on div "hero.moveUp(steps); - method hero.moverArriba(steps); Mueve a hero hacia arriba…" at bounding box center [439, 255] width 196 height 139
click at [621, 39] on div "// Recoge todas las gemas usando tus comandos de movimiento. hero . moveRight (…" at bounding box center [653, 161] width 178 height 291
paste textarea "hero.moveUp(2);"
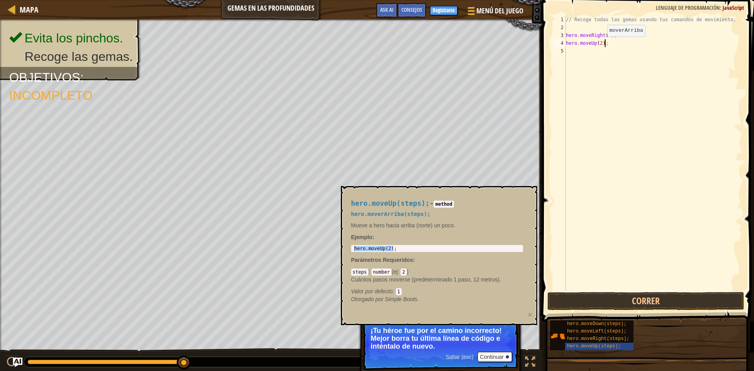
click at [601, 44] on div "// Recoge todas las gemas usando tus comandos de movimiento. hero . moveRight (…" at bounding box center [653, 161] width 178 height 291
type textarea "hero.moveUp(1);"
click at [650, 88] on div "// Recoge todas las gemas usando tus comandos de movimiento. hero . moveRight (…" at bounding box center [653, 161] width 178 height 291
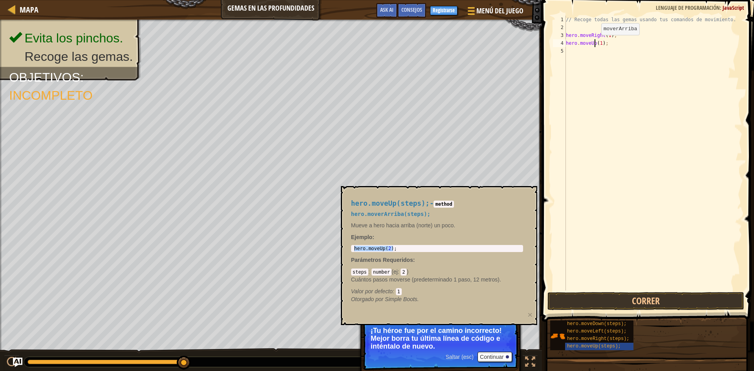
click at [595, 43] on div "// Recoge todas las gemas usando tus comandos de movimiento. hero . moveRight (…" at bounding box center [653, 161] width 178 height 291
type textarea "hero.moveDown(1);"
click at [651, 97] on div "// Recoge todas las gemas usando tus comandos de movimiento. hero . moveRight (…" at bounding box center [653, 161] width 178 height 291
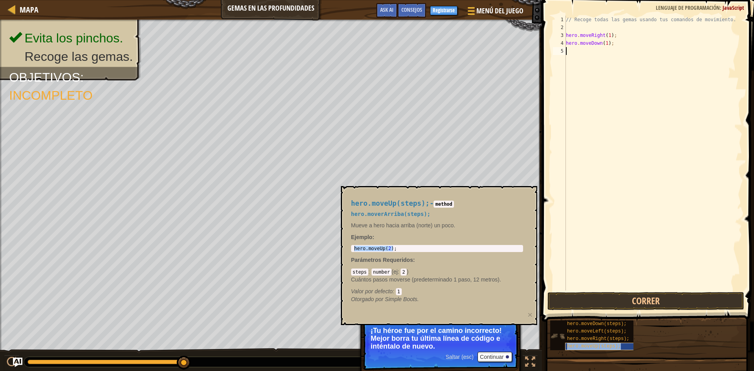
click at [595, 346] on span "hero.moveUp(steps);" at bounding box center [594, 346] width 54 height 5
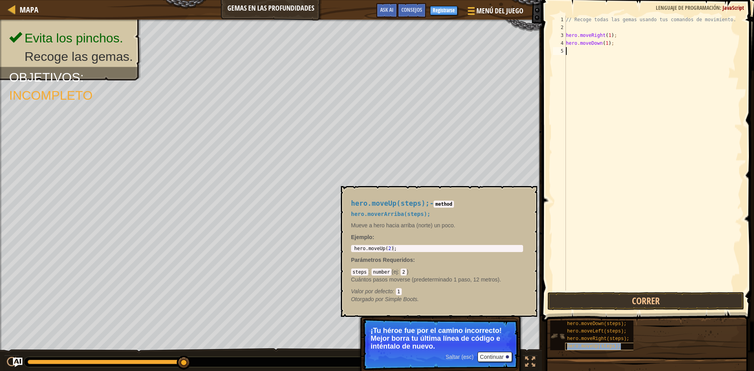
click at [582, 344] on span "hero.moveUp(steps);" at bounding box center [594, 346] width 54 height 5
type textarea "hero.moveUp(2);"
click at [327, 0] on body "Mapa Gemas en las profundidades Menú del Juego Hecho Registrarse Consejos Ask A…" at bounding box center [377, 0] width 754 height 0
type textarea "hero.moveDown(1);"
click at [631, 45] on div "// Recoge todas las gemas usando tus comandos de movimiento. hero . moveRight (…" at bounding box center [653, 161] width 178 height 291
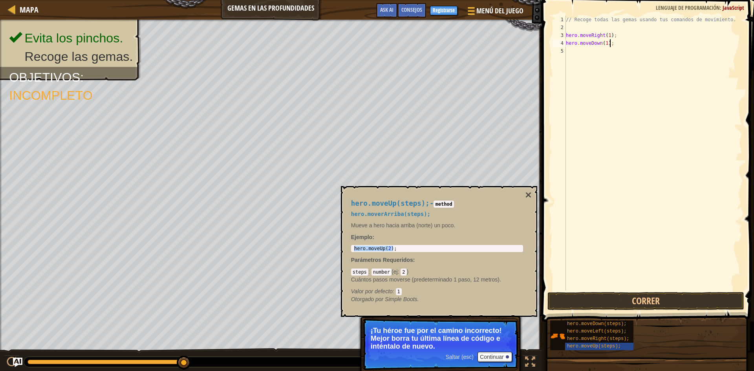
paste textarea "hero.moveUp(2);"
type textarea "hero.moveUp(2);"
click at [606, 336] on span "hero.moveRight(steps);" at bounding box center [598, 338] width 62 height 5
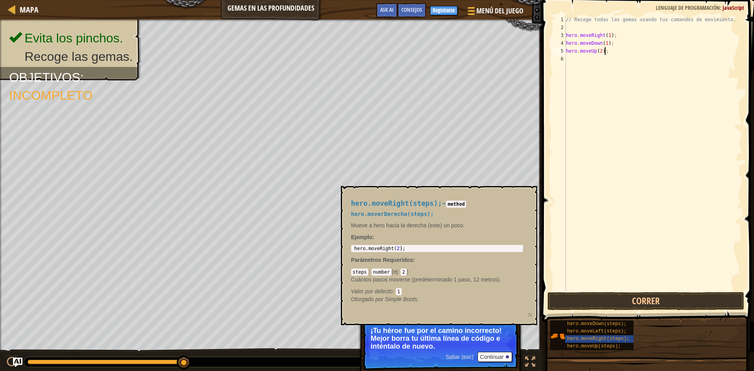
type textarea "hero.moveRight(2);"
click at [236, 0] on body "Mapa Gemas en las profundidades Menú del Juego Hecho Registrarse Consejos Ask A…" at bounding box center [377, 0] width 754 height 0
click at [627, 60] on div "// Recoge todas las gemas usando tus comandos de movimiento. hero . moveRight (…" at bounding box center [653, 161] width 178 height 291
click at [613, 51] on div "// Recoge todas las gemas usando tus comandos de movimiento. hero . moveRight (…" at bounding box center [653, 161] width 178 height 291
type textarea "hero.moveUp(2);"
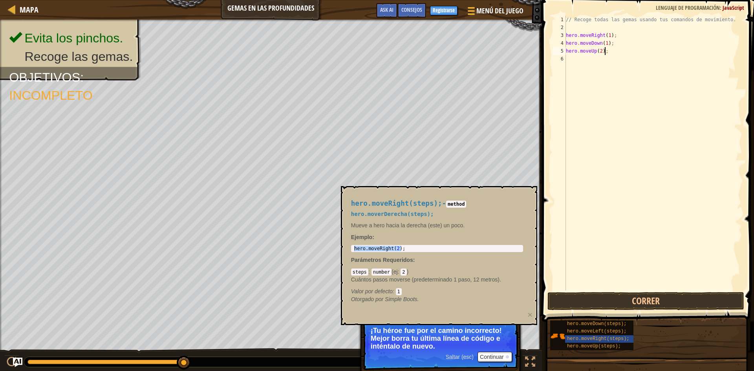
paste textarea "hero.moveRight(2);"
click at [607, 60] on div "// Recoge todas las gemas usando tus comandos de movimiento. hero . moveRight (…" at bounding box center [653, 161] width 178 height 291
type textarea "hero.moveRight(1);"
click at [648, 296] on button "Correr" at bounding box center [646, 301] width 197 height 18
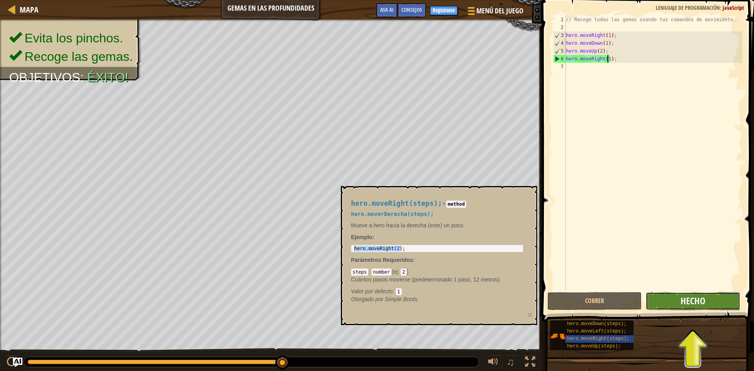
click at [685, 301] on span "Hecho" at bounding box center [693, 301] width 25 height 13
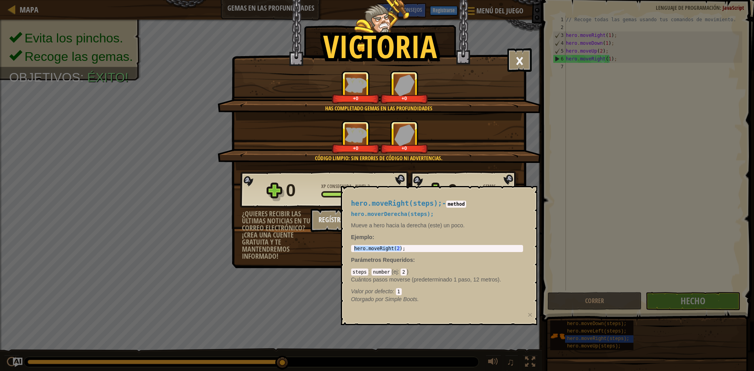
click at [490, 191] on div "hero.moveRight(steps); - method hero.moverDerecha(steps); Mueve a hero hacia la…" at bounding box center [439, 255] width 196 height 139
click at [362, 207] on span "hero.moveRight(steps);" at bounding box center [396, 204] width 91 height 8
click at [446, 256] on p "Parámetros Requeridos :" at bounding box center [437, 260] width 172 height 8
drag, startPoint x: 581, startPoint y: 222, endPoint x: 580, endPoint y: 227, distance: 5.6
click at [580, 227] on div "Victoria × Encontrarás un uso para esas gemas pronto. Puntúa este nivel: Has co…" at bounding box center [377, 185] width 754 height 371
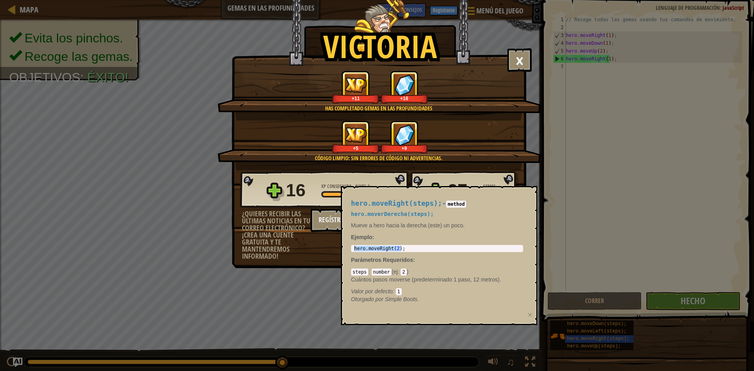
click at [580, 227] on div "Victoria × Encontrarás un uso para esas gemas pronto. Puntúa este nivel: Has co…" at bounding box center [377, 185] width 754 height 371
click at [515, 57] on button "×" at bounding box center [519, 60] width 24 height 24
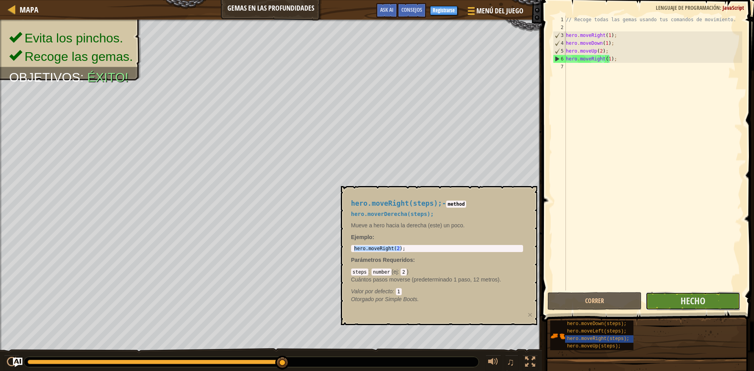
click at [715, 308] on button "Hecho" at bounding box center [693, 301] width 94 height 18
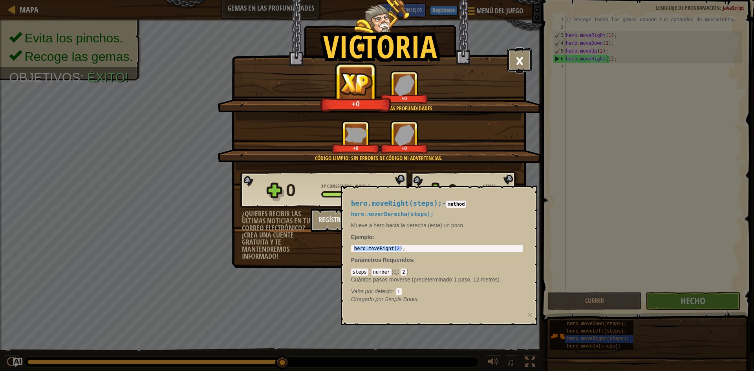
click at [514, 58] on button "×" at bounding box center [519, 60] width 24 height 24
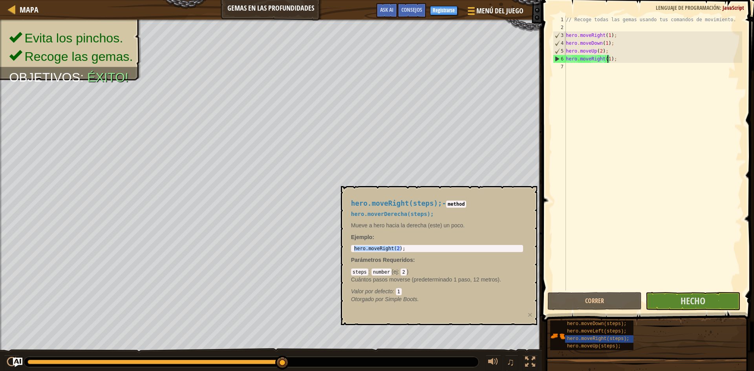
click at [645, 227] on div "// Recoge todas las gemas usando tus comandos de movimiento. hero . moveRight (…" at bounding box center [653, 161] width 178 height 291
drag, startPoint x: 696, startPoint y: 311, endPoint x: 685, endPoint y: 333, distance: 25.0
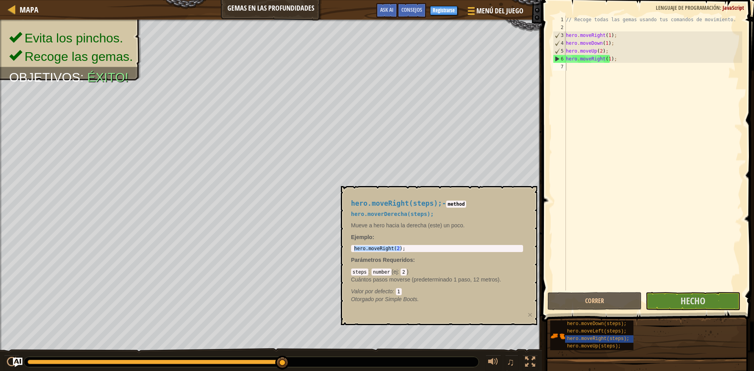
click at [685, 333] on div "Consejos 1 2 3 4 5 6 7 // Recoge todas las gemas usando tus comandos de movimie…" at bounding box center [647, 183] width 214 height 367
click at [492, 363] on div at bounding box center [493, 362] width 10 height 10
click at [630, 301] on button "Correr" at bounding box center [595, 301] width 94 height 18
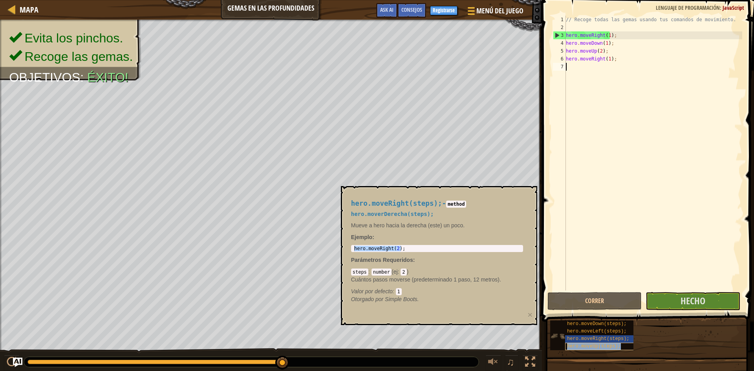
click at [584, 348] on span "hero.moveUp(steps);" at bounding box center [594, 346] width 54 height 5
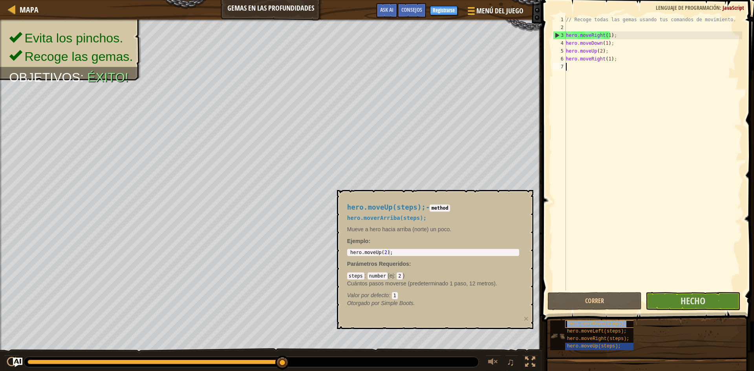
click at [594, 325] on span "hero.moveDown(steps);" at bounding box center [596, 323] width 59 height 5
drag, startPoint x: 417, startPoint y: 256, endPoint x: 362, endPoint y: 253, distance: 55.4
click at [362, 253] on div "1 hero . moveDown ( 2 ) ; ההההההההההההההההההההההההההההההההההההההההההההההההההההה…" at bounding box center [433, 252] width 172 height 7
type textarea "hero.moveDown(2);"
click at [289, 0] on body "Mapa Gemas en las profundidades Menú del Juego Hecho Registrarse Consejos Ask A…" at bounding box center [377, 0] width 754 height 0
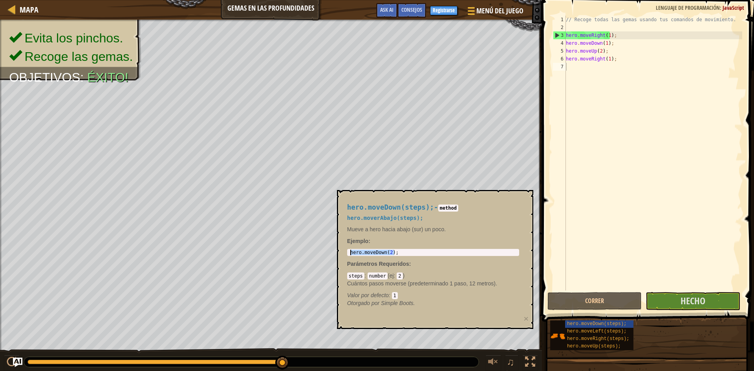
type textarea "hero.moveRight(1);"
click at [645, 62] on div "// Recoge todas las gemas usando tus comandos de movimiento. hero . moveRight (…" at bounding box center [653, 161] width 178 height 291
paste textarea "hero.moveDown(2);"
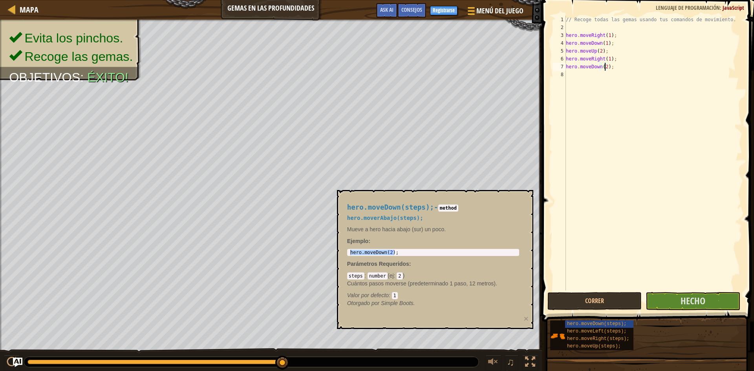
type textarea "hero.moveDown(1);"
click at [672, 289] on div "// Recoge todas las gemas usando tus comandos de movimiento. hero . moveRight (…" at bounding box center [653, 161] width 178 height 291
click at [670, 295] on button "Hecho" at bounding box center [693, 301] width 94 height 18
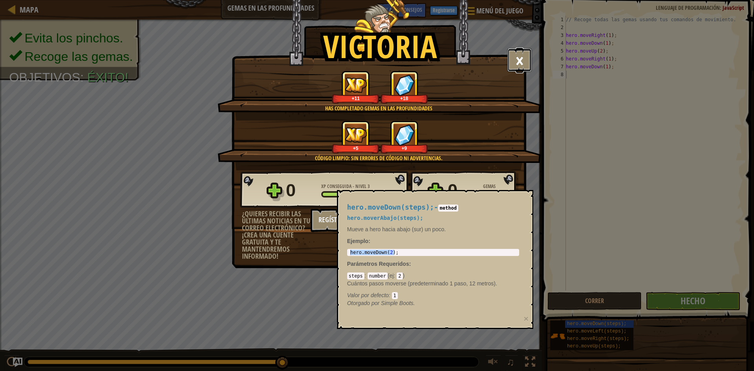
click at [522, 65] on button "×" at bounding box center [519, 60] width 24 height 24
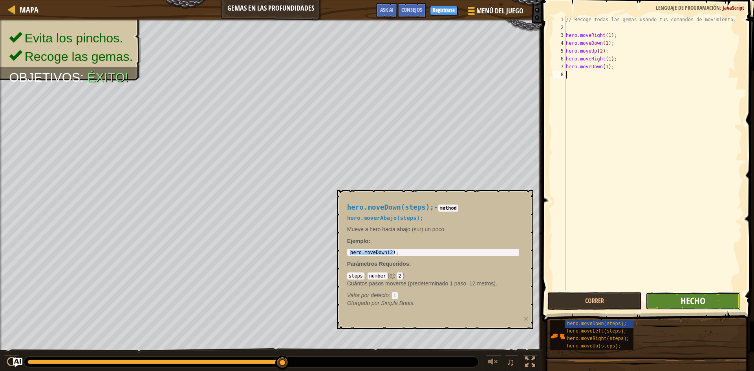
click at [698, 295] on span "Hecho" at bounding box center [693, 301] width 25 height 13
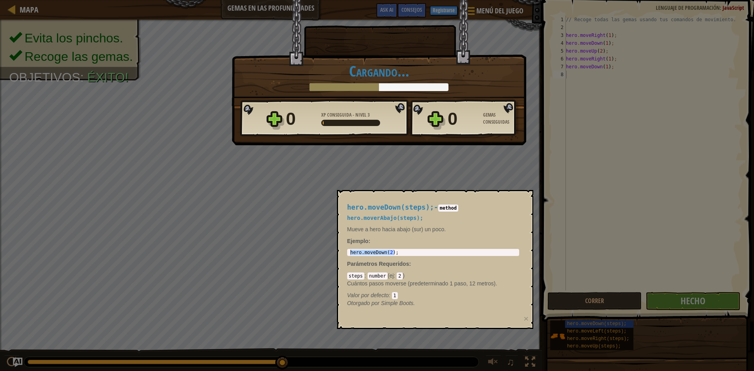
click at [691, 295] on div "Victoria × Encontrarás un uso para esas gemas pronto. Puntúa este nivel: Cargan…" at bounding box center [377, 185] width 754 height 371
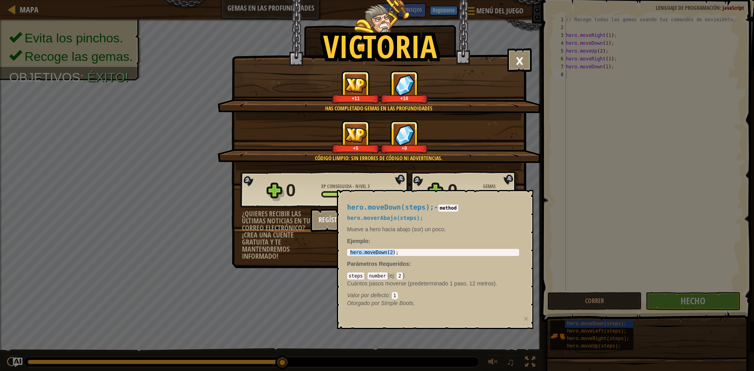
drag, startPoint x: 519, startPoint y: 137, endPoint x: 525, endPoint y: 110, distance: 27.4
click at [519, 137] on div "+5 +9" at bounding box center [379, 137] width 305 height 33
click at [517, 69] on button "×" at bounding box center [519, 60] width 24 height 24
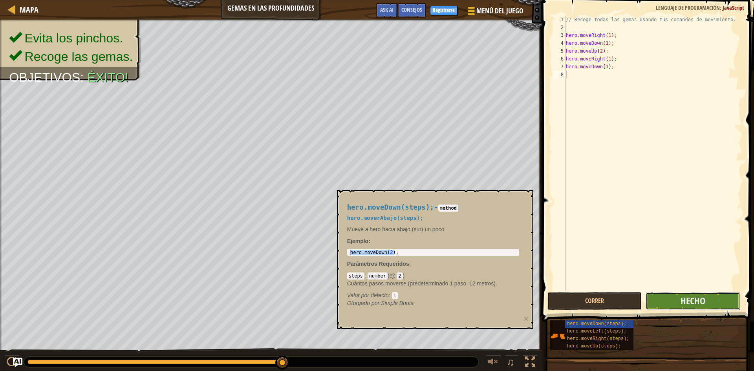
click at [677, 300] on button "Hecho" at bounding box center [693, 301] width 94 height 18
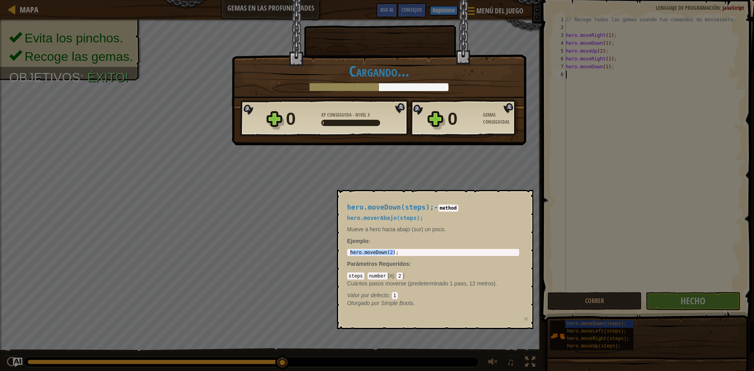
click at [401, 253] on div "hero . moveDown ( 2 ) ;" at bounding box center [433, 252] width 169 height 5
drag, startPoint x: 620, startPoint y: 288, endPoint x: 614, endPoint y: 297, distance: 11.0
click at [617, 293] on div "Victoria × Encontrarás un uso para esas gemas pronto. Puntúa este nivel: Cargan…" at bounding box center [377, 185] width 754 height 371
click at [614, 297] on div "Victoria × Encontrarás un uso para esas gemas pronto. Puntúa este nivel: Cargan…" at bounding box center [377, 185] width 754 height 371
click at [447, 149] on div "Victoria × Encontrarás un uso para esas gemas pronto. Puntúa este nivel: Cargan…" at bounding box center [377, 185] width 754 height 371
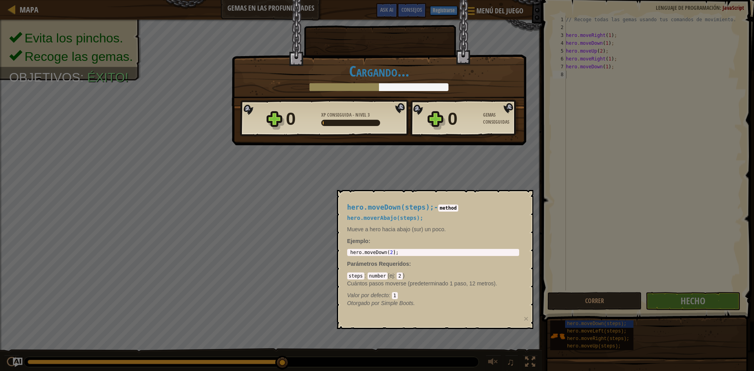
drag, startPoint x: 488, startPoint y: 253, endPoint x: 483, endPoint y: 260, distance: 8.0
click at [484, 259] on div "hero.moveDown(steps); - method hero.moverAbajo(steps); Mueve a hero hacia abajo…" at bounding box center [433, 255] width 183 height 118
drag, startPoint x: 472, startPoint y: 166, endPoint x: 476, endPoint y: 156, distance: 11.1
click at [472, 166] on div "Victoria × Encontrarás un uso para esas gemas pronto. Puntúa este nivel: Cargan…" at bounding box center [377, 185] width 754 height 371
click at [480, 122] on div "0 Gemas Conseguidas" at bounding box center [483, 118] width 71 height 25
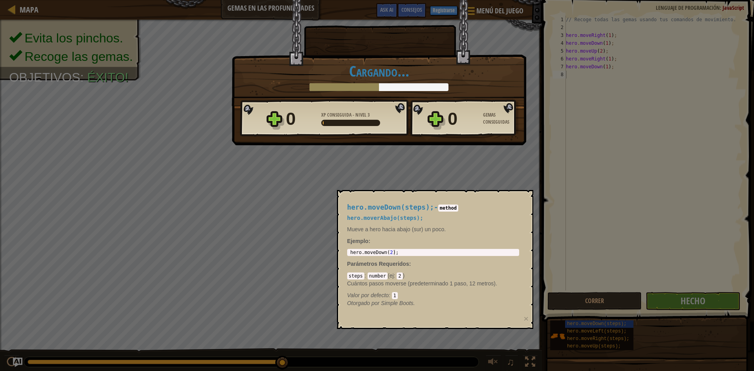
click at [619, 306] on div "Victoria × Encontrarás un uso para esas gemas pronto. Puntúa este nivel: Cargan…" at bounding box center [377, 185] width 754 height 371
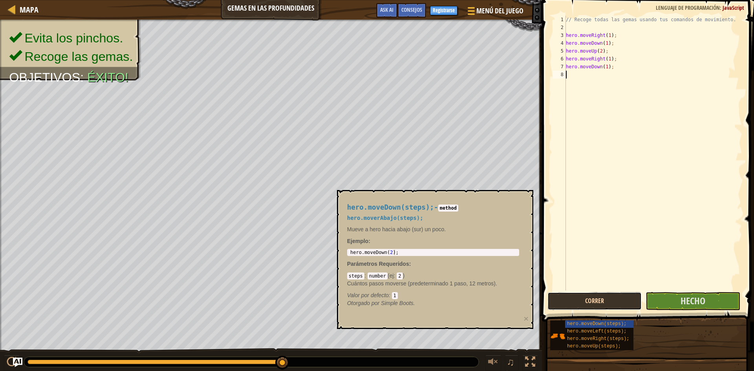
click at [604, 304] on button "Correr" at bounding box center [595, 301] width 94 height 18
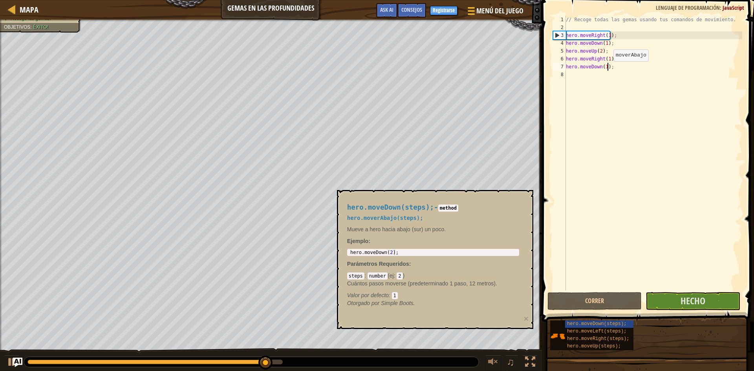
click at [607, 69] on div "// Recoge todas las gemas usando tus comandos de movimiento. hero . moveRight (…" at bounding box center [653, 161] width 178 height 291
click at [605, 68] on div "// Recoge todas las gemas usando tus comandos de movimiento. hero . moveRight (…" at bounding box center [653, 161] width 178 height 291
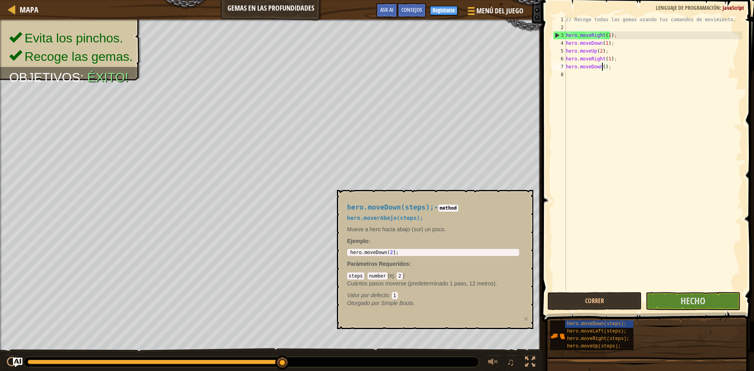
scroll to position [4, 3]
click at [593, 301] on button "Correr" at bounding box center [595, 301] width 94 height 18
type textarea "hero.moveDown(3);"
click at [661, 299] on button "Hecho" at bounding box center [693, 301] width 94 height 18
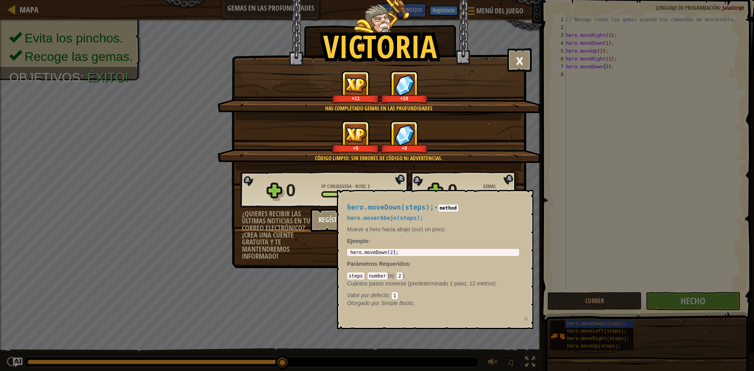
click at [476, 141] on div "+5 +9" at bounding box center [379, 137] width 305 height 33
click at [521, 71] on div "+11 +18" at bounding box center [379, 87] width 305 height 33
click at [522, 66] on button "×" at bounding box center [519, 60] width 24 height 24
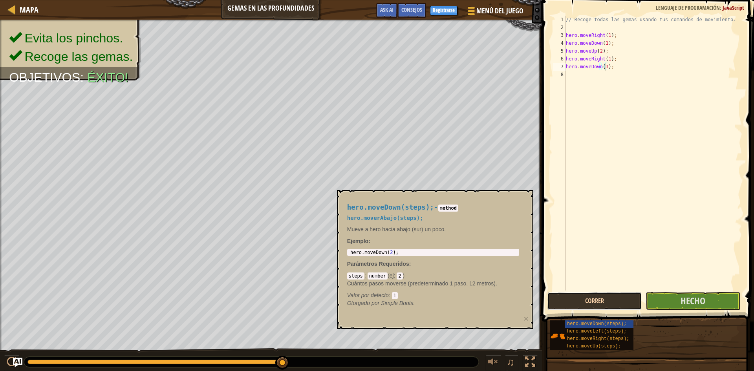
click at [584, 304] on button "Correr" at bounding box center [595, 301] width 94 height 18
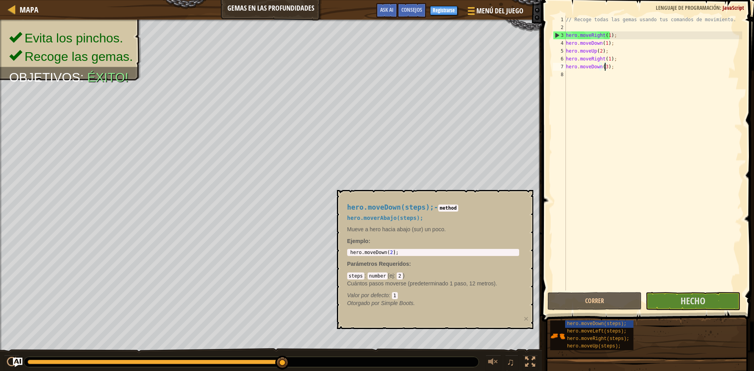
click at [625, 72] on div "// Recoge todas las gemas usando tus comandos de movimiento. hero . moveRight (…" at bounding box center [653, 161] width 178 height 291
click at [610, 333] on span "hero.moveLeft(steps);" at bounding box center [596, 331] width 59 height 5
click at [613, 69] on div "// Recoge todas las gemas usando tus comandos de movimiento. hero . moveRight (…" at bounding box center [653, 161] width 178 height 291
type textarea "hero.moveDown(3);"
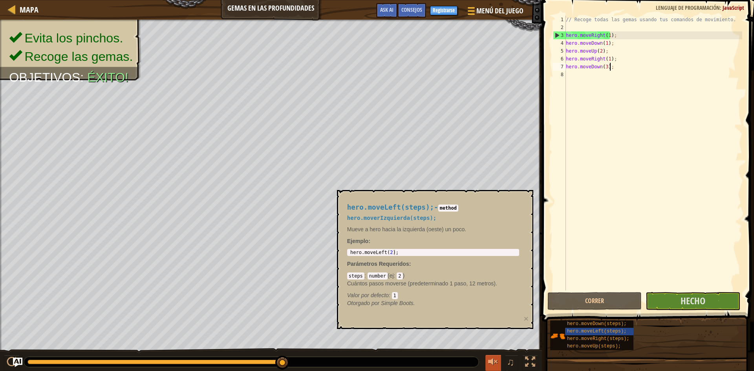
paste textarea "hero.moveDown(2);"
type textarea "hero.moveDown(2);"
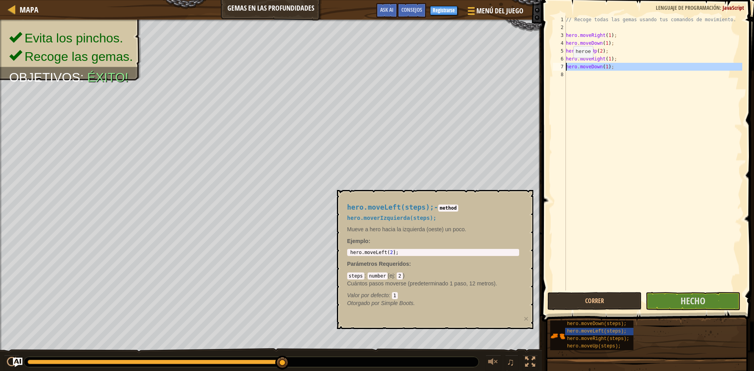
drag, startPoint x: 618, startPoint y: 72, endPoint x: 567, endPoint y: 66, distance: 51.5
click at [567, 66] on div "// Recoge todas las gemas usando tus comandos de movimiento. hero . moveRight (…" at bounding box center [653, 161] width 178 height 291
type textarea "hero.moveDown(1);"
click at [607, 58] on div "// Recoge todas las gemas usando tus comandos de movimiento. hero . moveRight (…" at bounding box center [653, 161] width 178 height 291
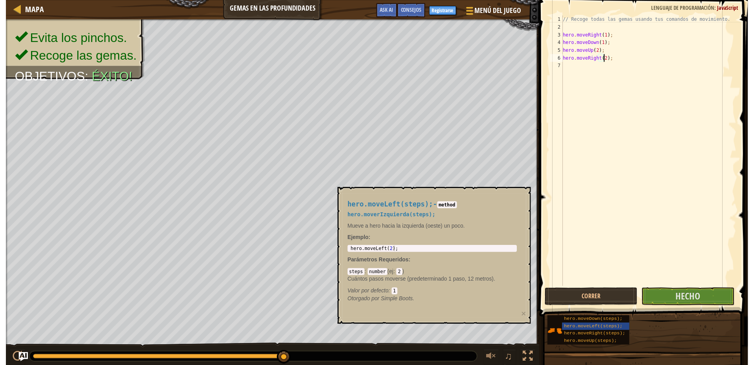
scroll to position [4, 3]
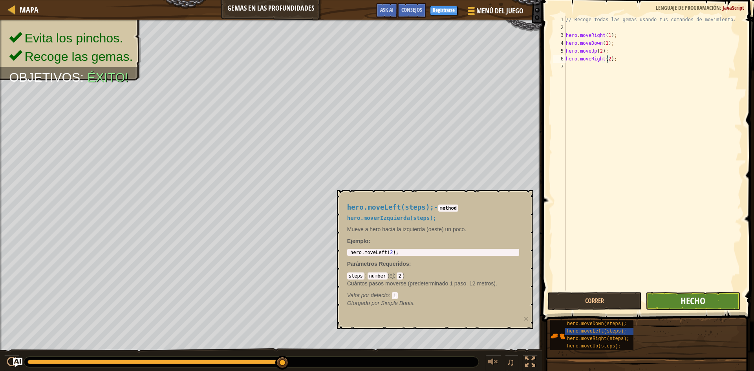
type textarea "hero.moveRight(2);"
click at [681, 304] on span "Hecho" at bounding box center [693, 301] width 25 height 13
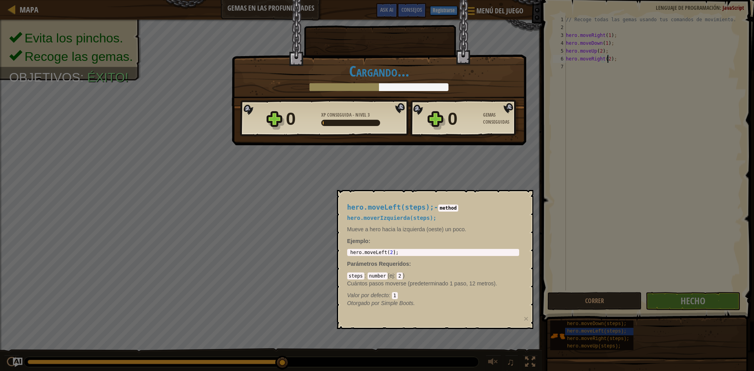
click at [592, 311] on div "Victoria × Encontrarás un uso para esas gemas pronto. Puntúa este nivel: Cargan…" at bounding box center [377, 185] width 754 height 371
click at [605, 304] on div "Victoria × Encontrarás un uso para esas gemas pronto. Puntúa este nivel: Cargan…" at bounding box center [377, 185] width 754 height 371
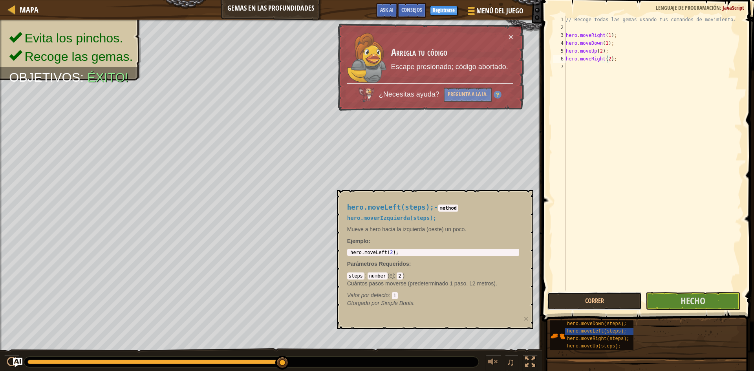
click at [605, 303] on button "Correr" at bounding box center [595, 301] width 94 height 18
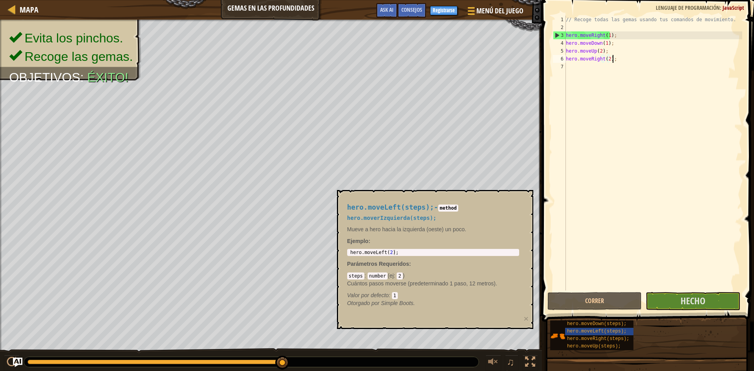
click at [622, 59] on div "// Recoge todas las gemas usando tus comandos de movimiento. hero . moveRight (…" at bounding box center [653, 161] width 178 height 291
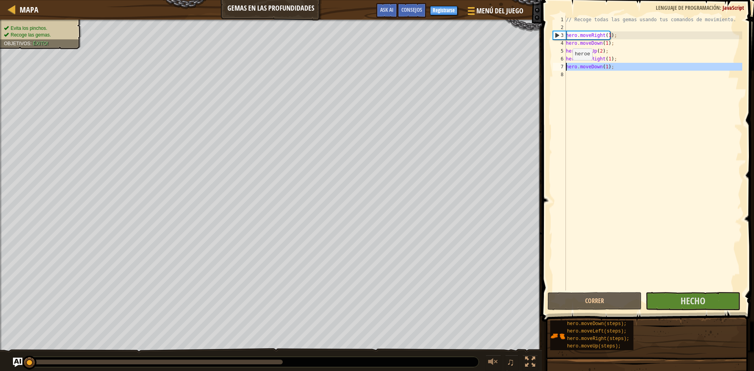
drag, startPoint x: 626, startPoint y: 71, endPoint x: 566, endPoint y: 68, distance: 59.8
click at [566, 68] on div "// Recoge todas las gemas usando tus comandos de movimiento. hero . moveRight (…" at bounding box center [653, 161] width 178 height 291
type textarea "hero.moveDown(1);"
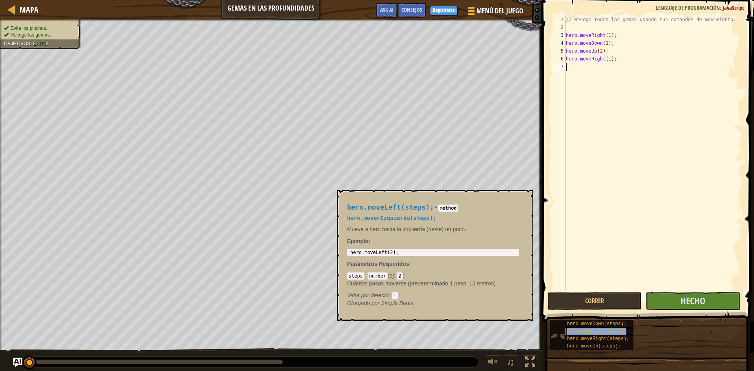
click at [595, 330] on span "hero.moveLeft(steps);" at bounding box center [596, 331] width 59 height 5
type textarea "hero.moveLeft(2);"
click at [271, 0] on body "Mapa Gemas en las profundidades Menú del Juego Hecho Registrarse Consejos Ask A…" at bounding box center [377, 0] width 754 height 0
type textarea "hero.moveRight(1);"
click at [635, 58] on div "// Recoge todas las gemas usando tus comandos de movimiento. hero . moveRight (…" at bounding box center [653, 161] width 178 height 291
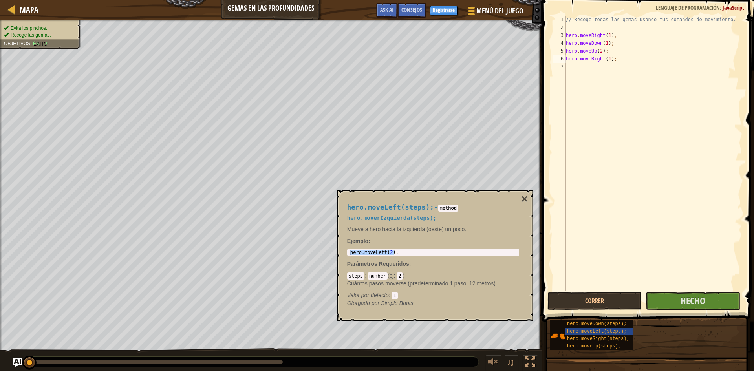
paste textarea "hero.moveLeft(2);"
type textarea "hero.moveLeft(1);"
click at [591, 324] on span "hero.moveDown(steps);" at bounding box center [596, 323] width 59 height 5
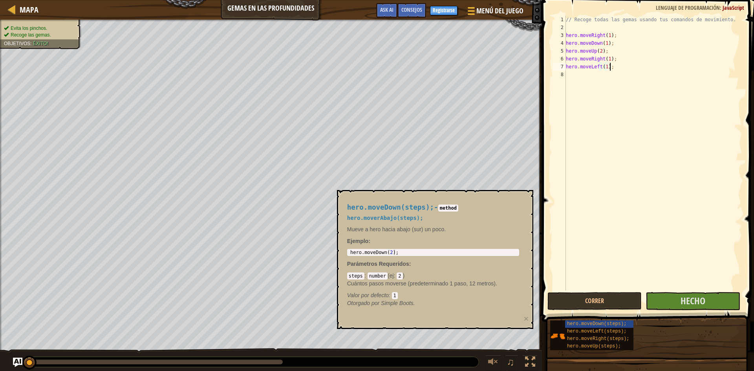
click at [622, 68] on div "// Recoge todas las gemas usando tus comandos de movimiento. hero . moveRight (…" at bounding box center [653, 161] width 178 height 291
paste textarea "hero.moveLeft(2);"
click at [600, 74] on div "// Recoge todas las gemas usando tus comandos de movimiento. hero . moveRight (…" at bounding box center [653, 161] width 178 height 291
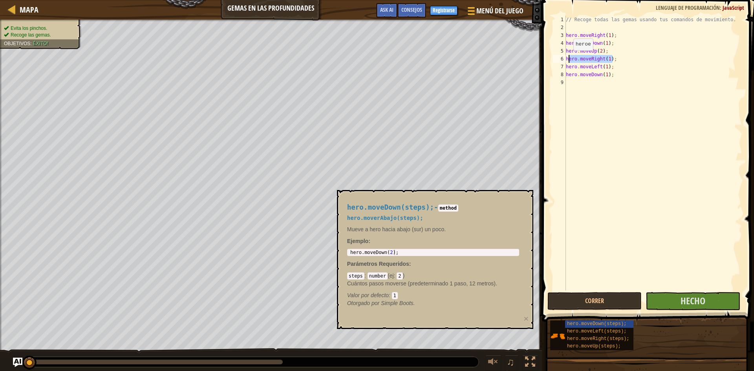
drag, startPoint x: 611, startPoint y: 59, endPoint x: 563, endPoint y: 57, distance: 48.3
click at [563, 57] on div "hero.moveDown(1); 1 2 3 4 5 6 7 8 9 // Recoge todas las gemas usando tus comand…" at bounding box center [646, 153] width 191 height 275
click at [623, 76] on div "// Recoge todas las gemas usando tus comandos de movimiento. hero . moveRight (…" at bounding box center [653, 161] width 178 height 291
type textarea "hero.moveDown(1);"
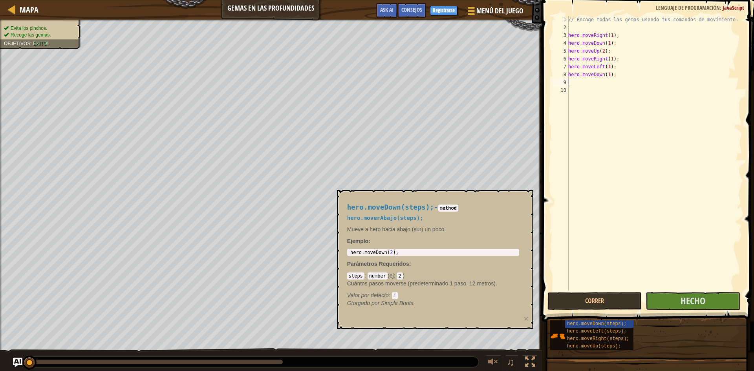
paste textarea "hero.moveRight(1);"
type textarea "hero.moveRight(1);"
click at [685, 297] on span "Hecho" at bounding box center [693, 301] width 25 height 13
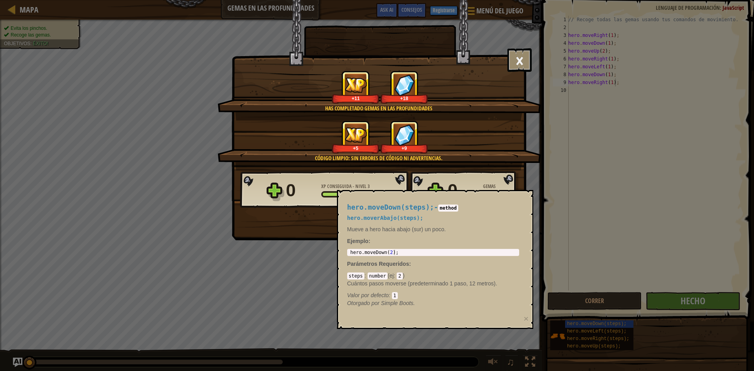
click at [640, 261] on div "Victoria × Encontrarás un uso para esas gemas pronto. Puntúa este nivel: Has co…" at bounding box center [377, 185] width 754 height 371
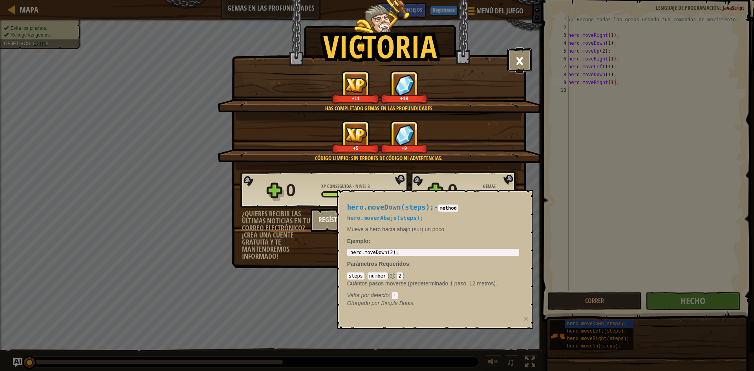
click at [516, 52] on button "×" at bounding box center [519, 60] width 24 height 24
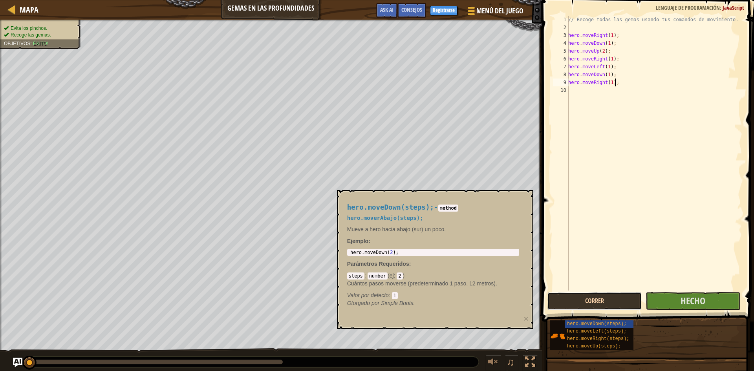
click at [599, 300] on button "Correr" at bounding box center [595, 301] width 94 height 18
